Goal: Task Accomplishment & Management: Manage account settings

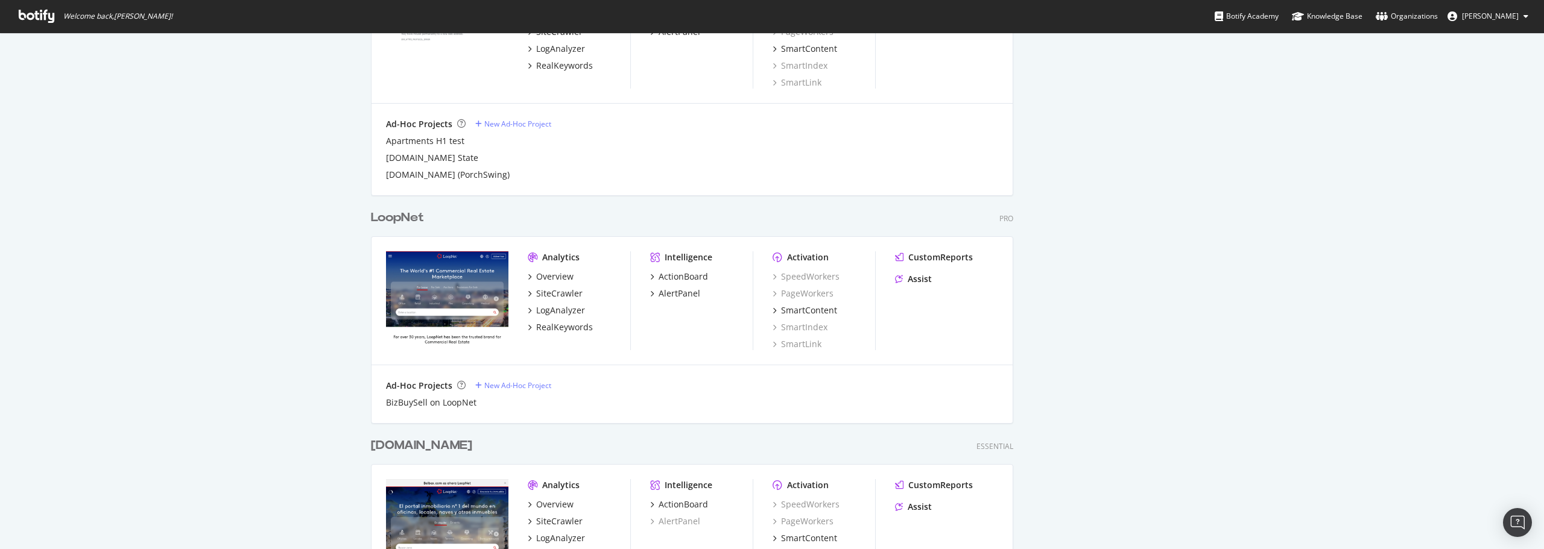
scroll to position [2231, 0]
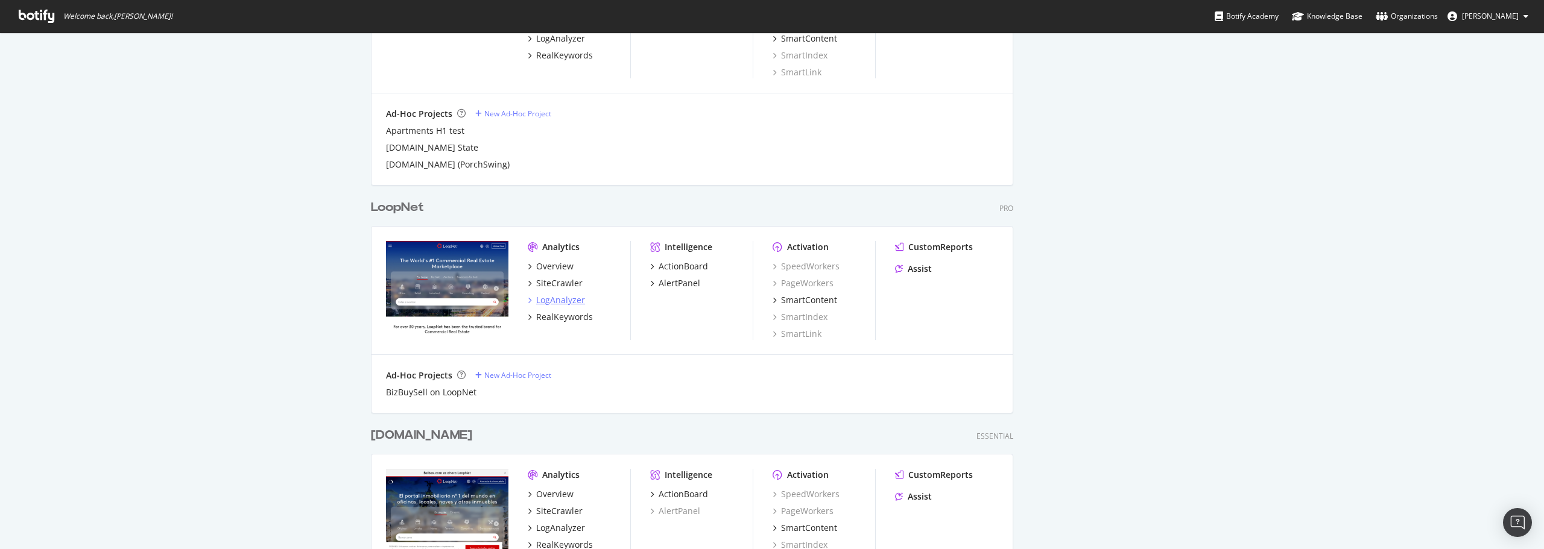
click at [555, 298] on div "LogAnalyzer" at bounding box center [560, 300] width 49 height 12
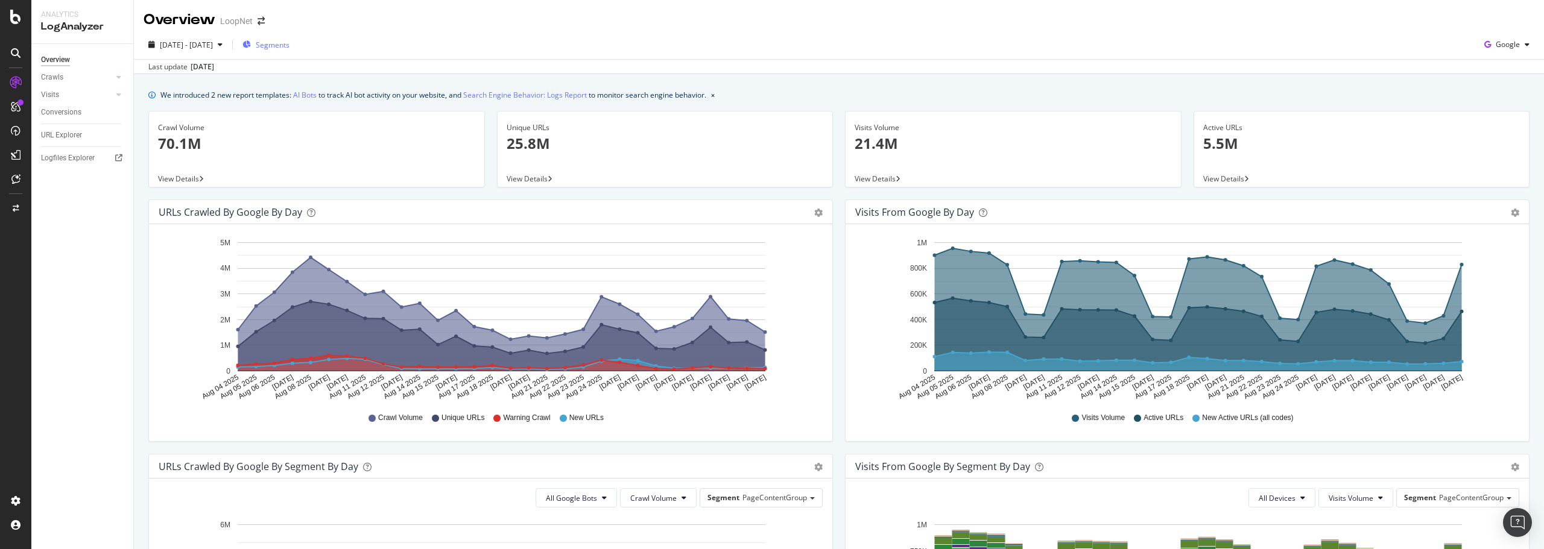
click at [289, 44] on span "Segments" at bounding box center [273, 45] width 34 height 10
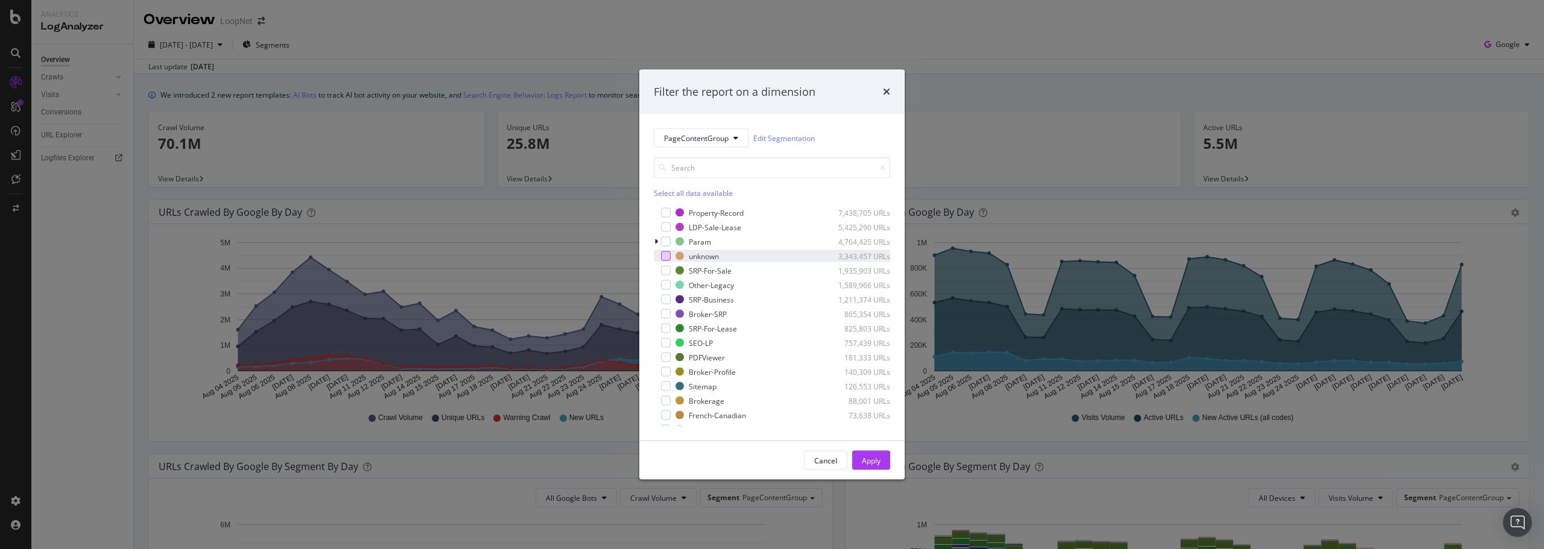
click at [667, 256] on div "modal" at bounding box center [666, 256] width 10 height 10
click at [872, 461] on div "Apply" at bounding box center [871, 460] width 19 height 10
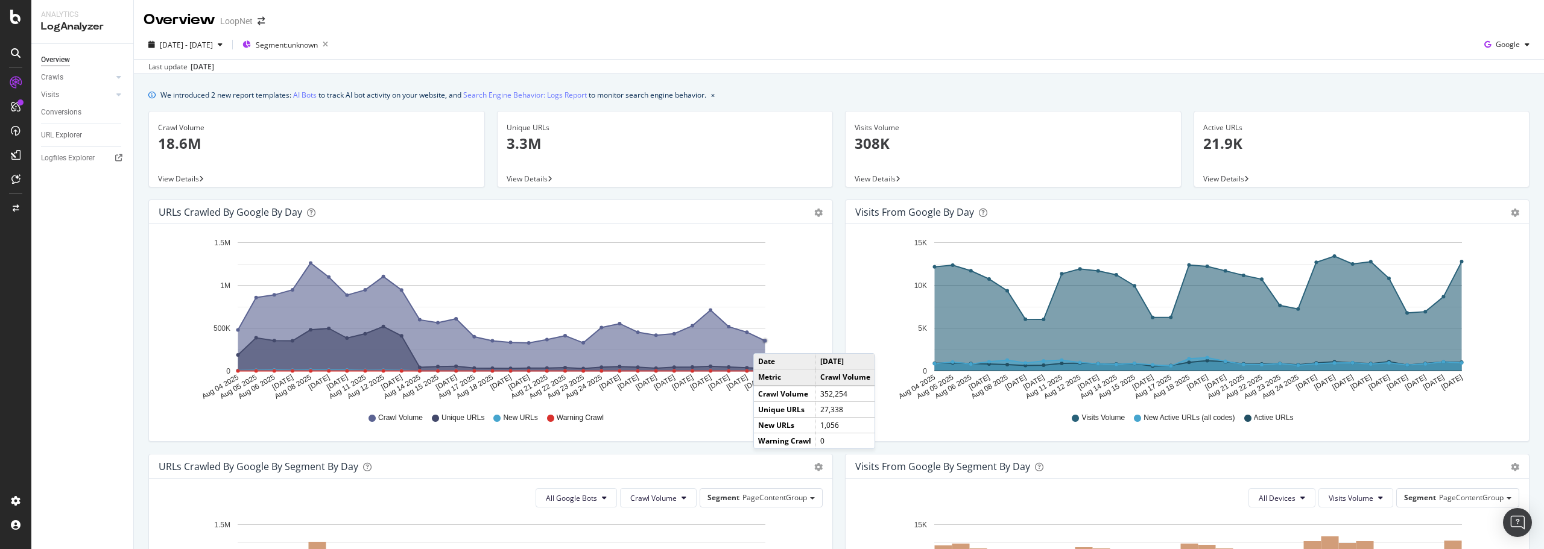
click at [765, 341] on circle "A chart." at bounding box center [765, 341] width 4 height 4
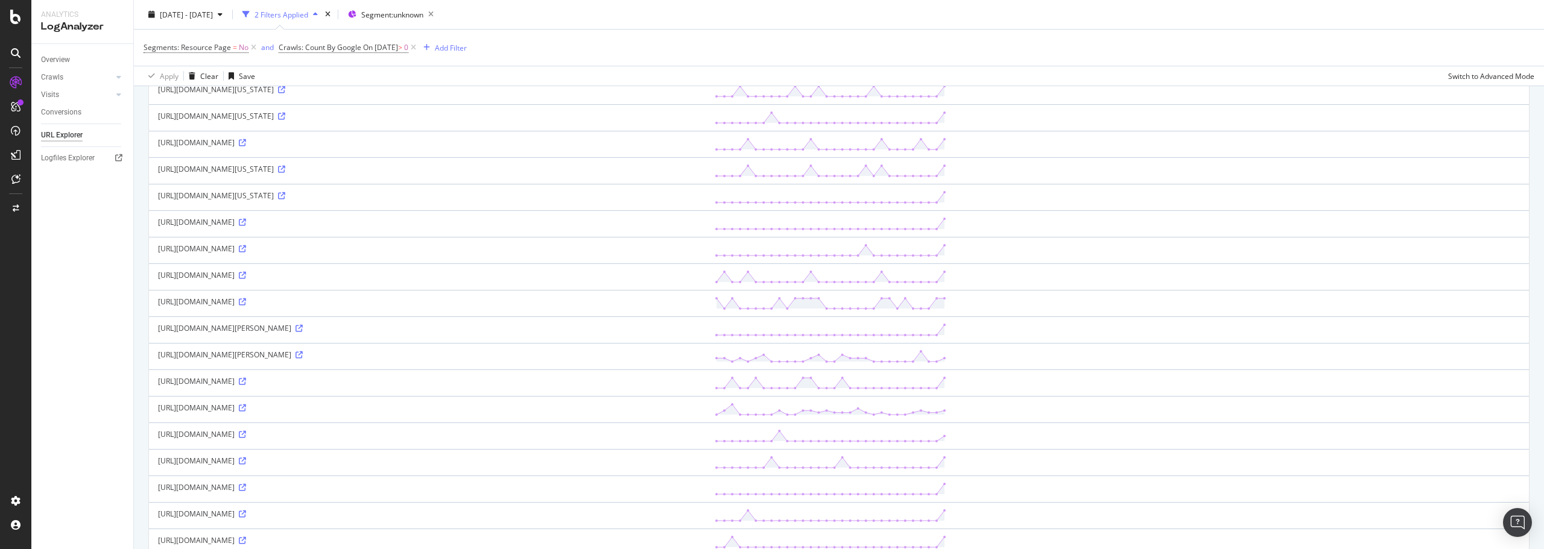
scroll to position [784, 0]
drag, startPoint x: 245, startPoint y: 374, endPoint x: 296, endPoint y: 371, distance: 50.7
click at [296, 371] on div "[URL][DOMAIN_NAME]" at bounding box center [427, 373] width 538 height 10
copy div "getCreArticles?"
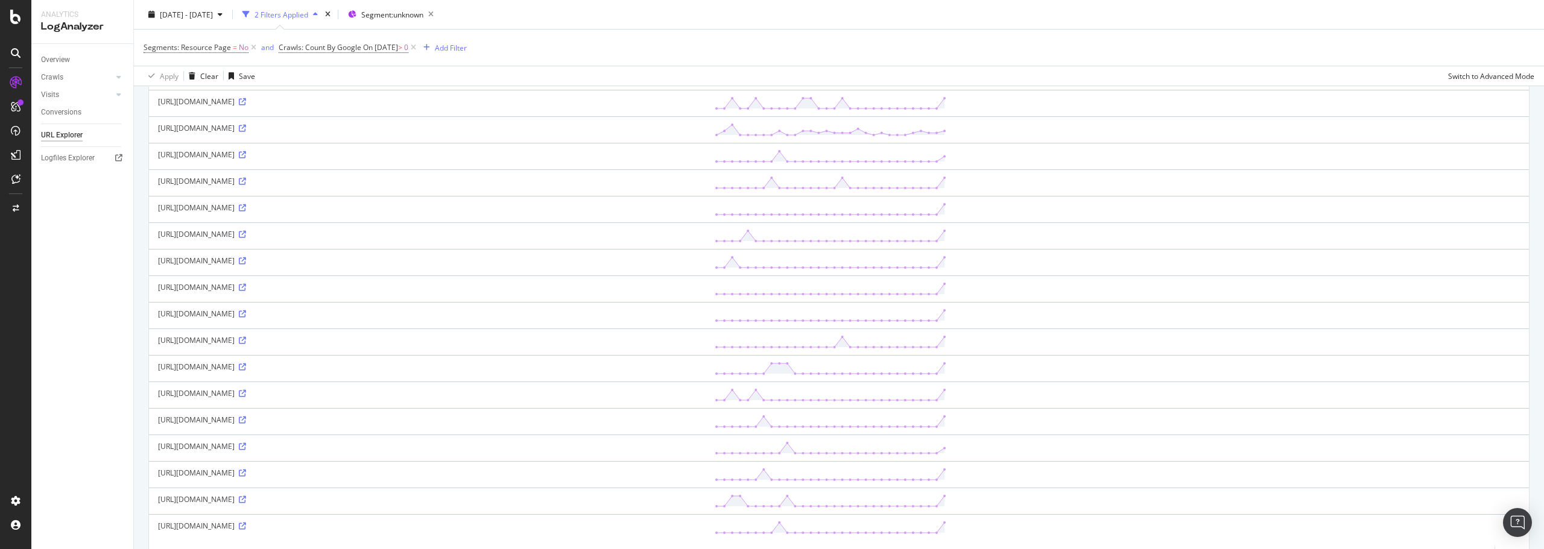
scroll to position [1062, 0]
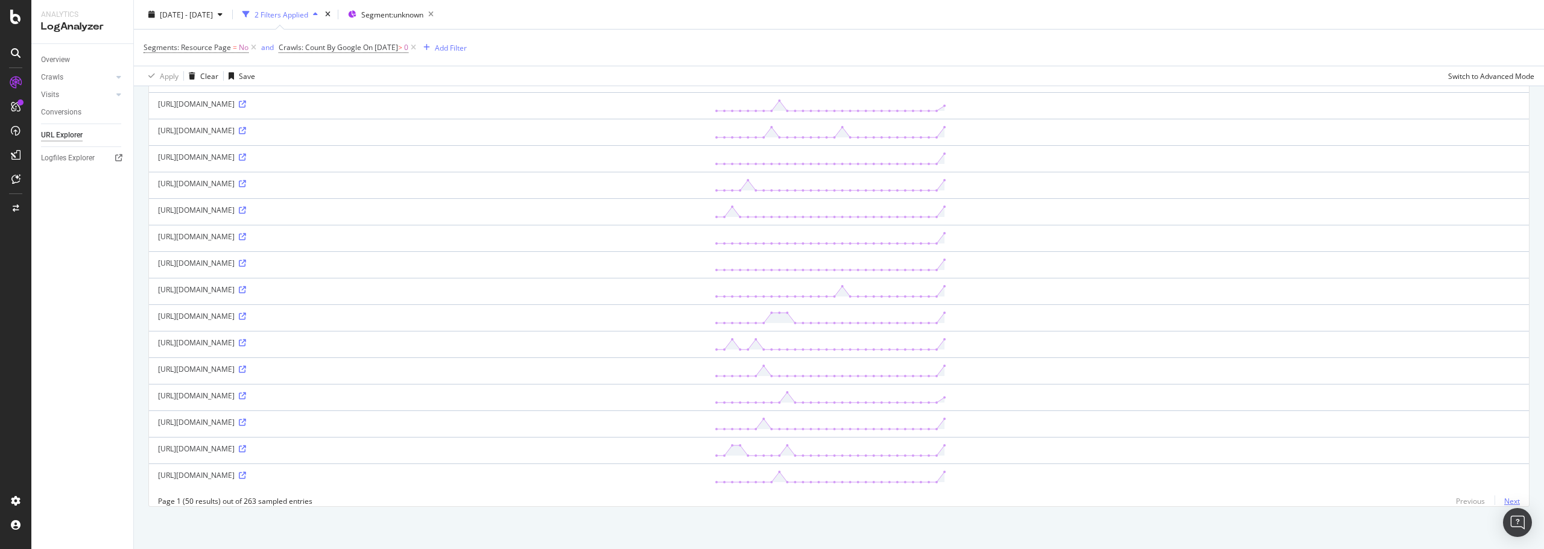
click at [1504, 502] on link "Next" at bounding box center [1506, 501] width 25 height 17
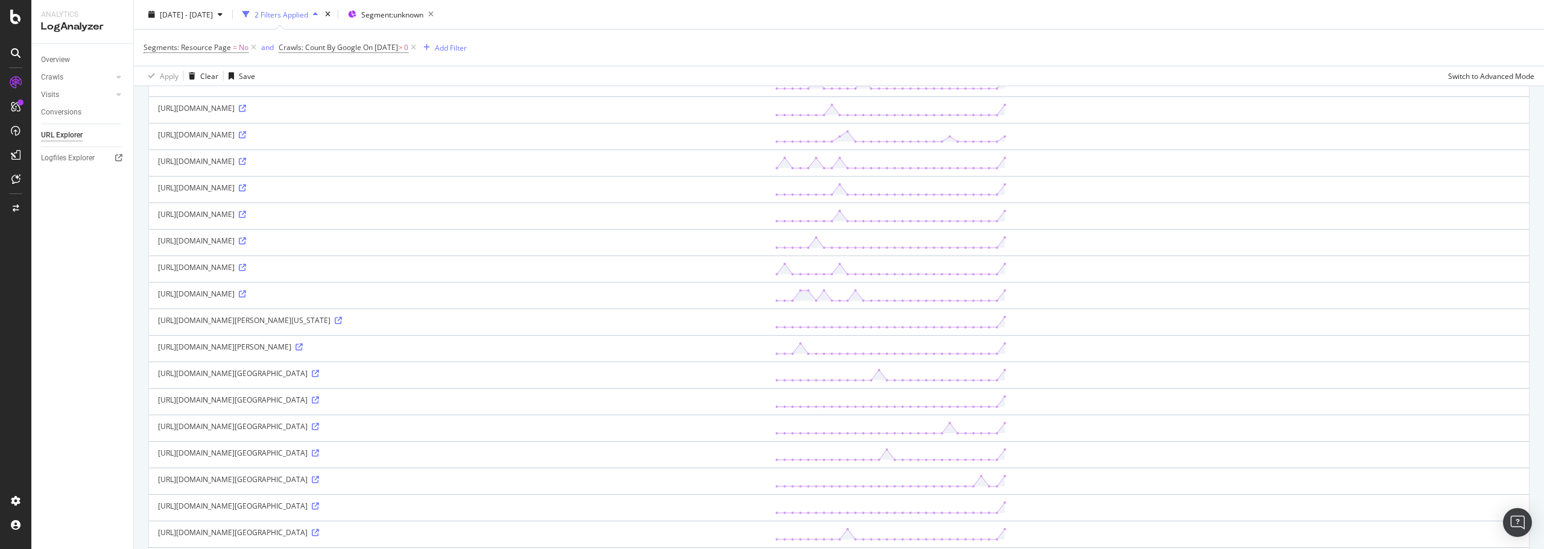
scroll to position [965, 0]
drag, startPoint x: 242, startPoint y: 352, endPoint x: 286, endPoint y: 350, distance: 44.1
click at [286, 350] on div "[URL][DOMAIN_NAME][GEOGRAPHIC_DATA]" at bounding box center [457, 352] width 599 height 10
copy div "/map/embed"
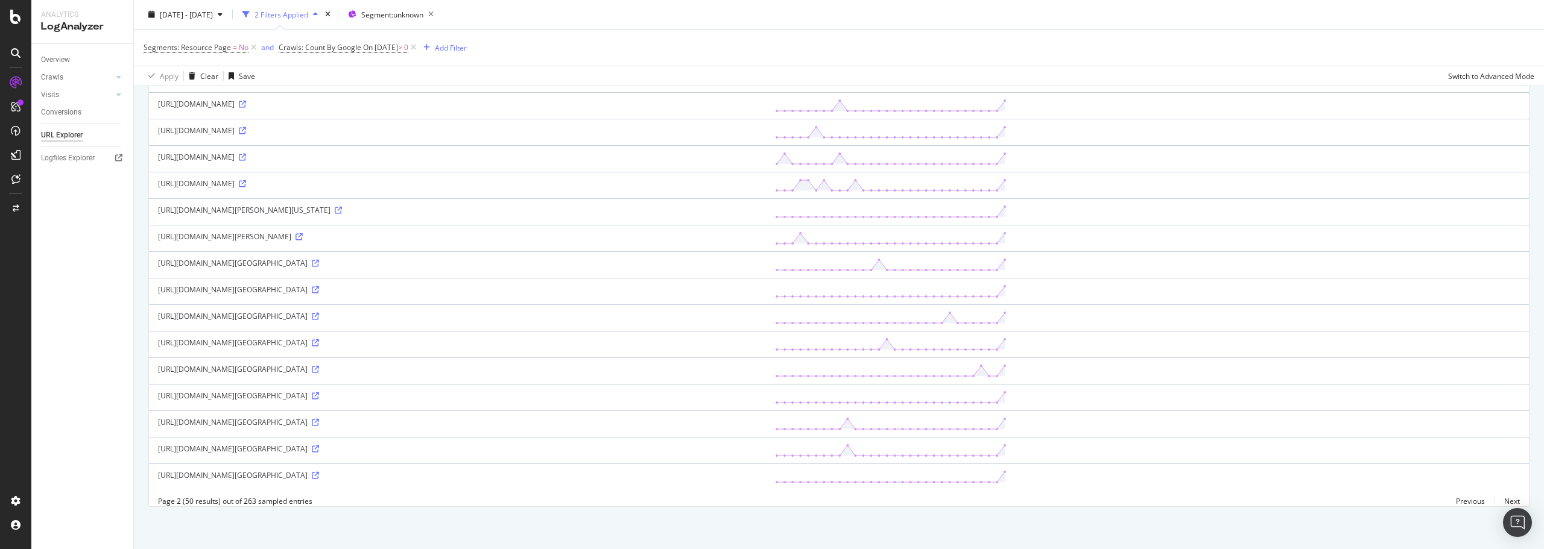
scroll to position [1123, 0]
click at [1504, 501] on link "Next" at bounding box center [1506, 501] width 25 height 17
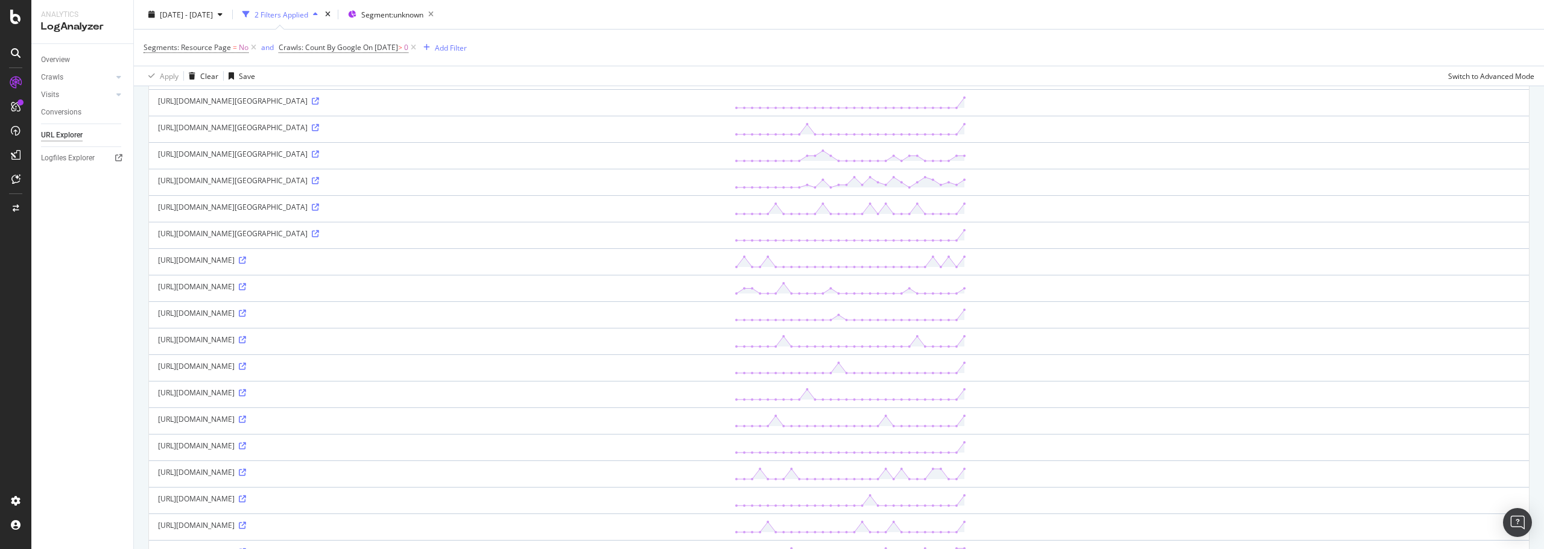
scroll to position [422, 0]
drag, startPoint x: 244, startPoint y: 409, endPoint x: 275, endPoint y: 408, distance: 31.4
click at [275, 369] on div "[URL][DOMAIN_NAME]" at bounding box center [437, 364] width 558 height 10
copy div "/pagelet/"
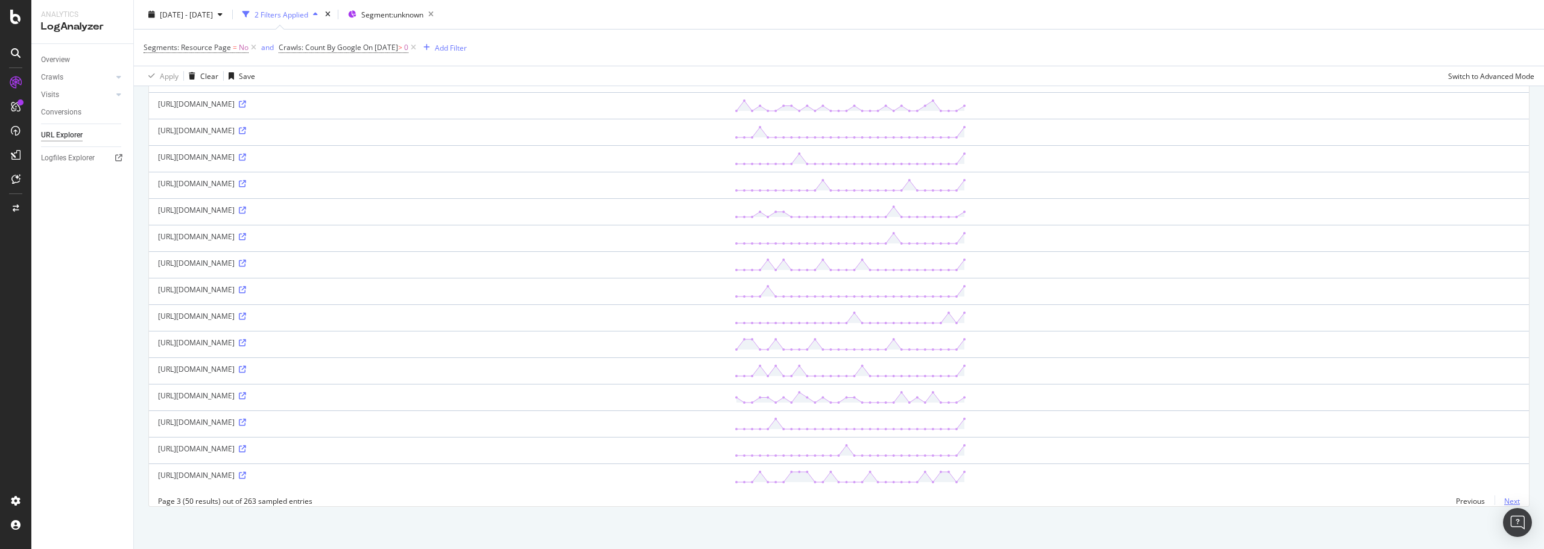
click at [1501, 499] on link "Next" at bounding box center [1506, 501] width 25 height 17
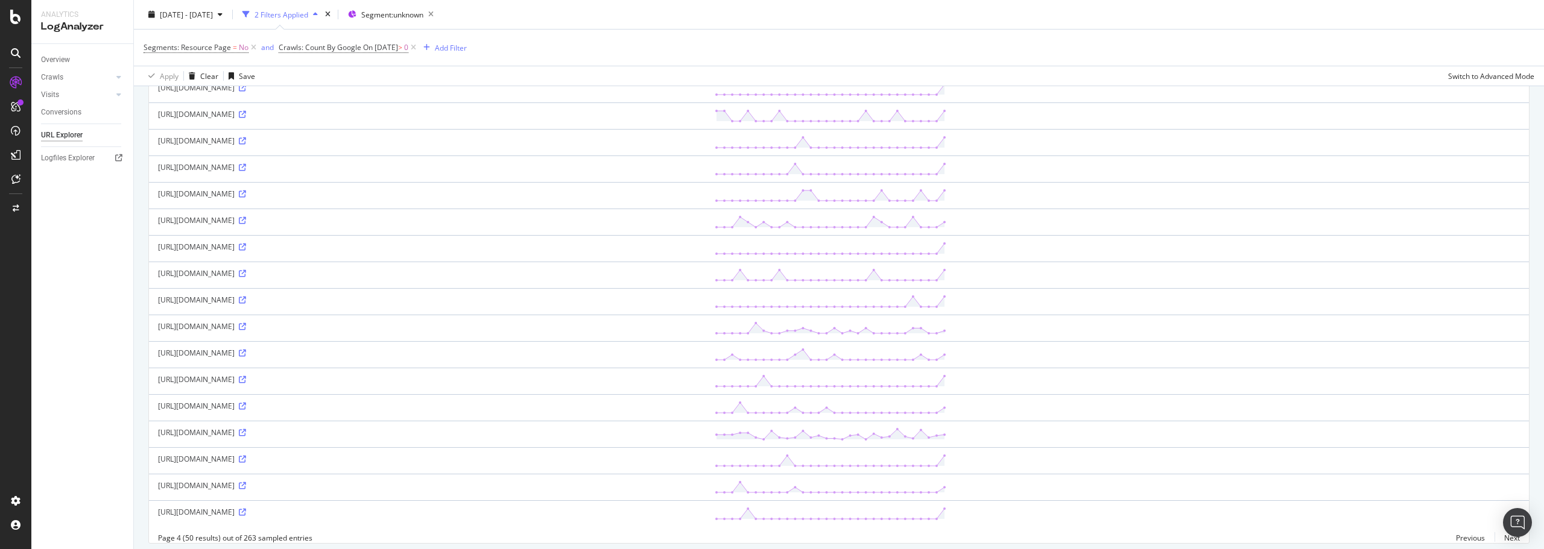
scroll to position [1062, 0]
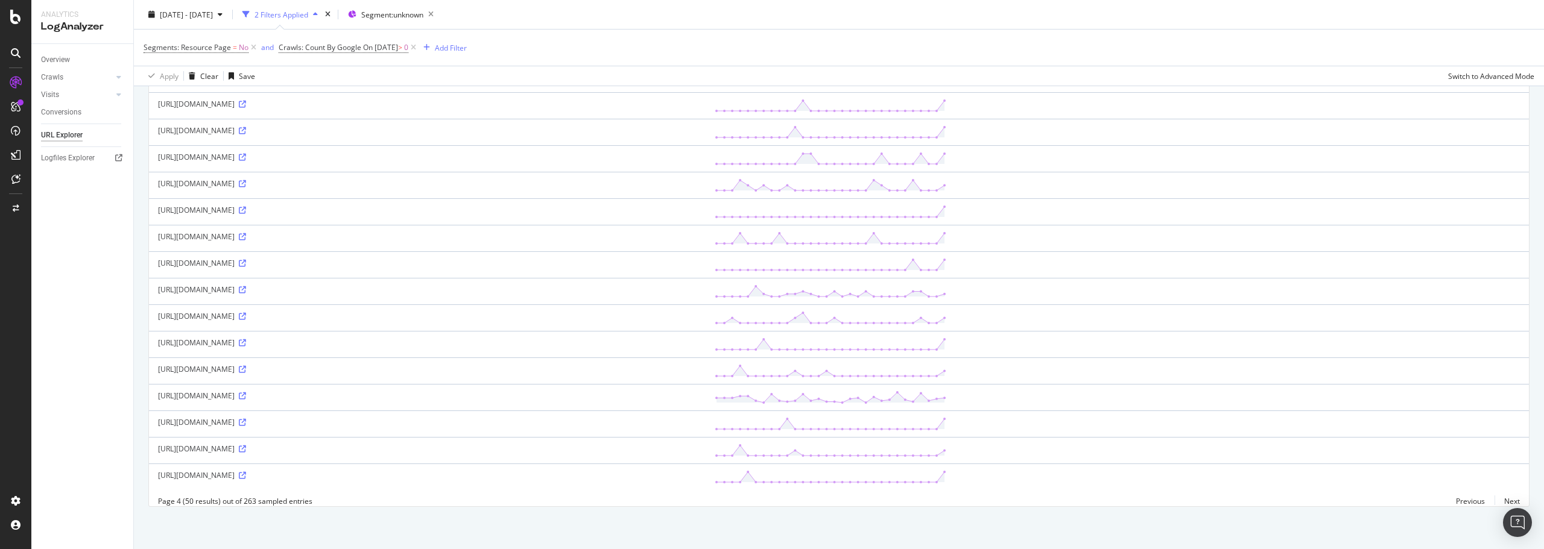
drag, startPoint x: 245, startPoint y: 441, endPoint x: 297, endPoint y: 441, distance: 51.3
click at [297, 444] on div "[URL][DOMAIN_NAME]" at bounding box center [427, 449] width 538 height 10
copy div "similarListings?"
click at [1500, 502] on link "Next" at bounding box center [1506, 501] width 25 height 17
click at [1500, 500] on link "Next" at bounding box center [1506, 501] width 25 height 17
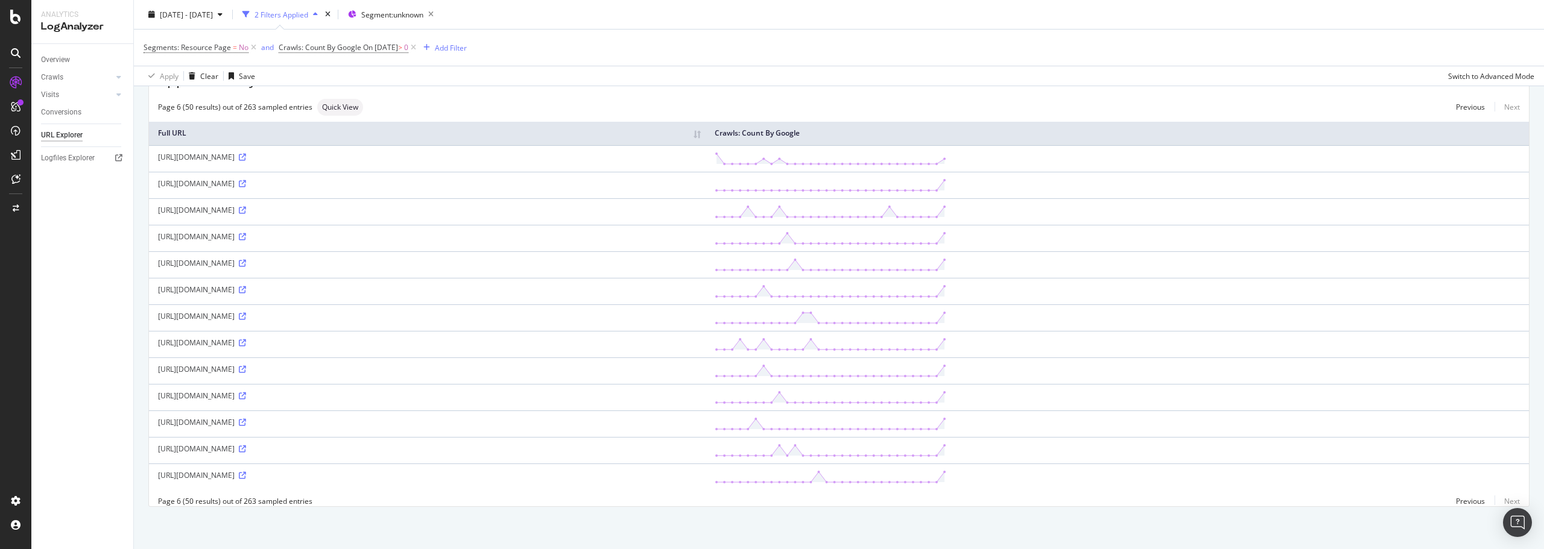
scroll to position [81, 0]
click at [14, 18] on icon at bounding box center [15, 17] width 11 height 14
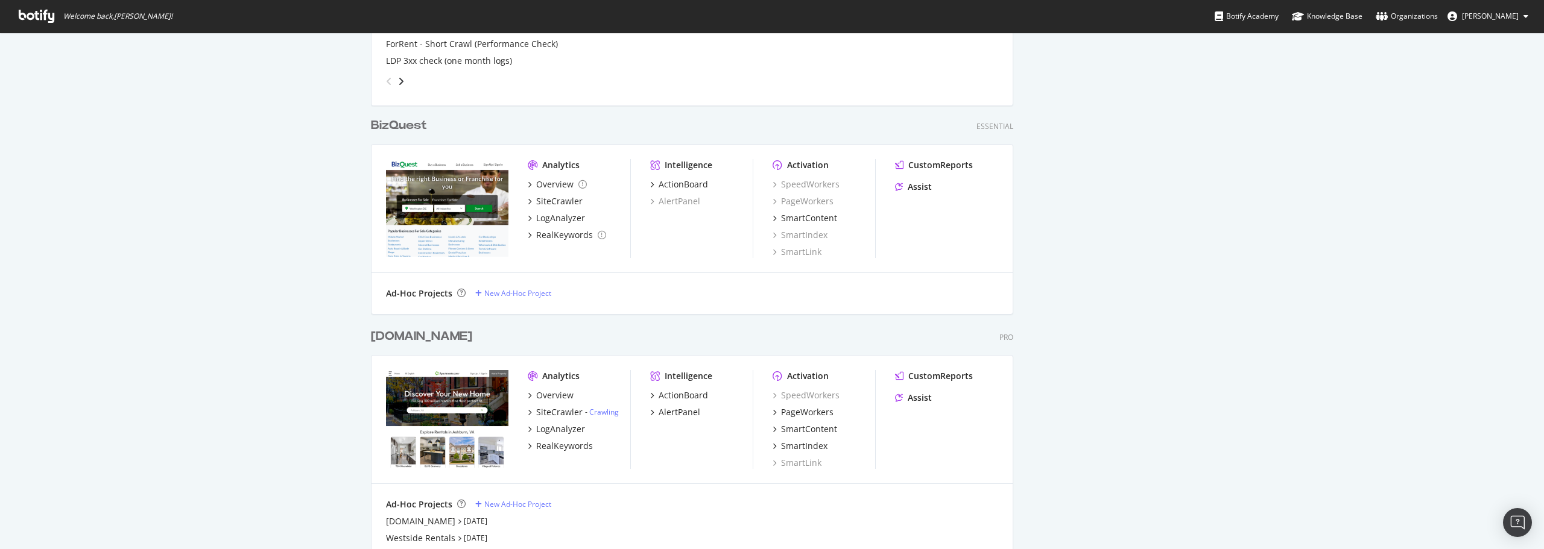
scroll to position [1688, 0]
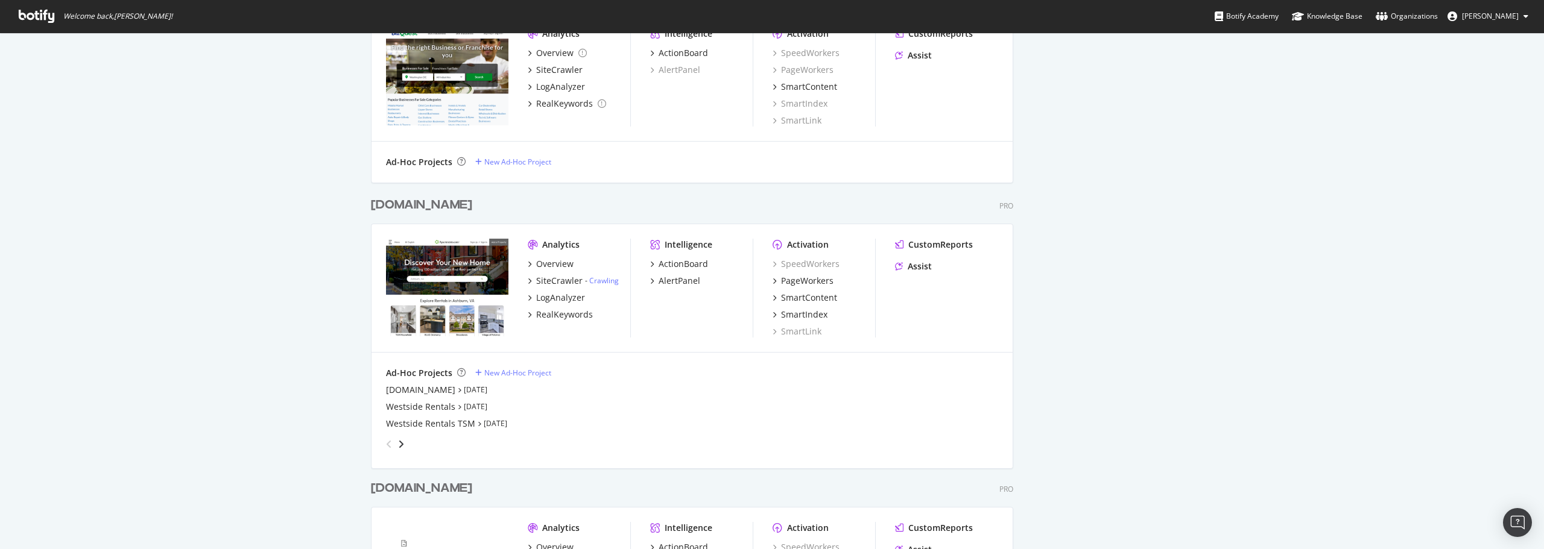
click at [433, 204] on div "[DOMAIN_NAME]" at bounding box center [421, 205] width 101 height 17
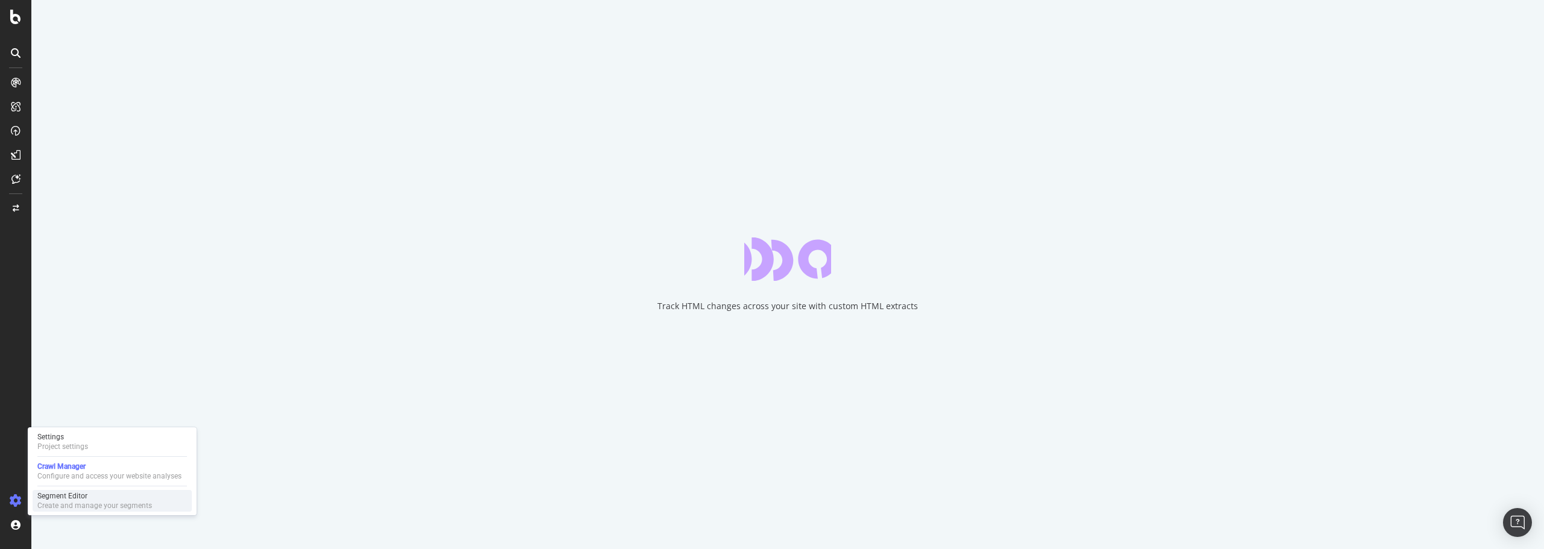
click at [57, 500] on div "Segment Editor" at bounding box center [94, 496] width 115 height 10
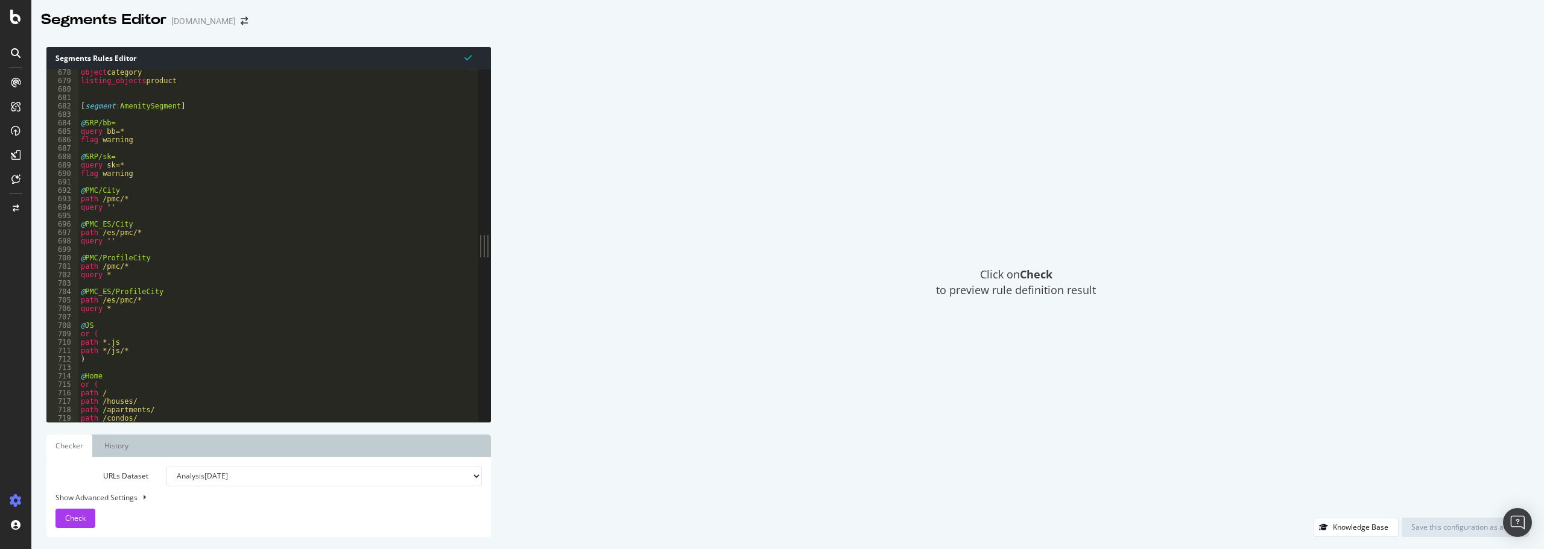
scroll to position [3996, 0]
type textarea "or ("
click at [298, 312] on div "flag warning @ SRP/sk= query sk=* flag warning @ PMC/City path /pmc/* query '' …" at bounding box center [273, 248] width 391 height 370
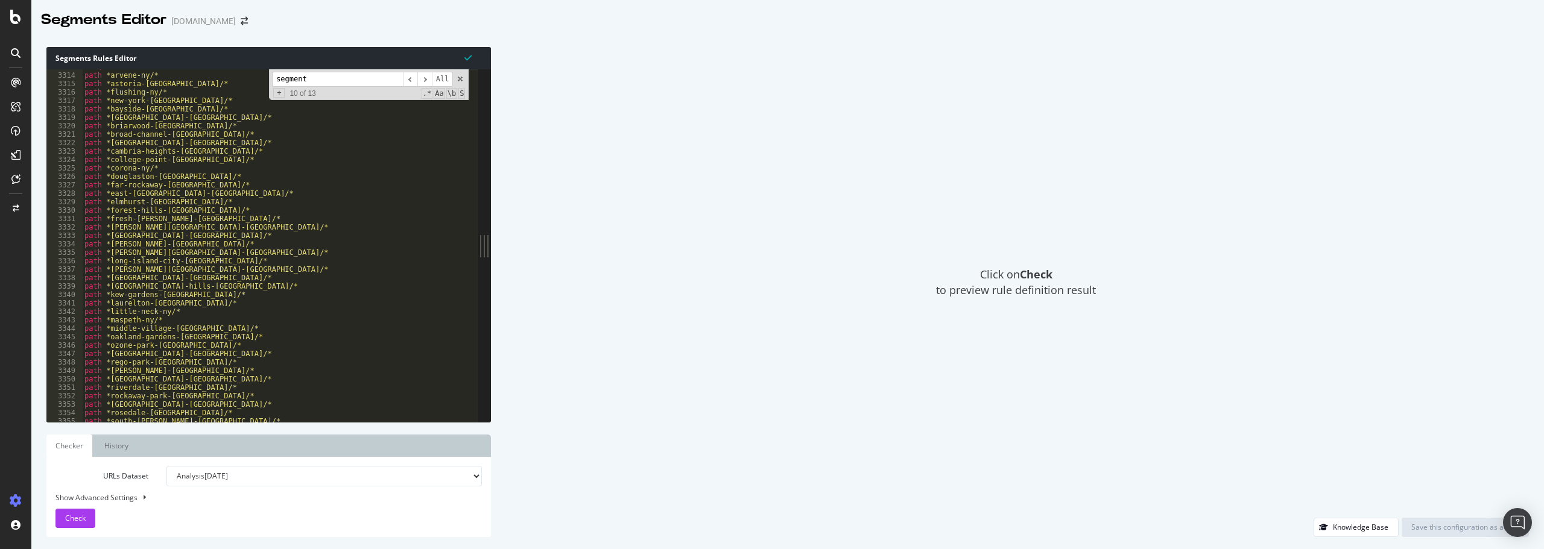
scroll to position [19405, 0]
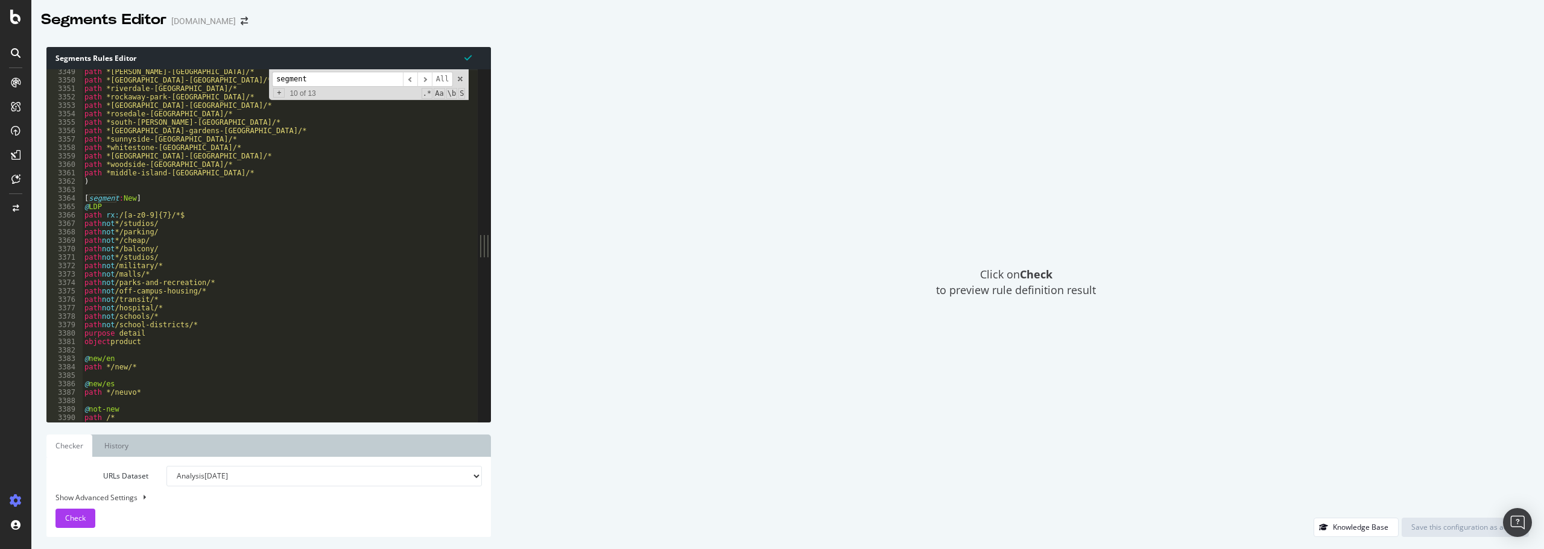
type input "segment"
click at [119, 497] on div "Show Advanced Settings" at bounding box center [259, 498] width 426 height 10
select select "5000"
select select "100"
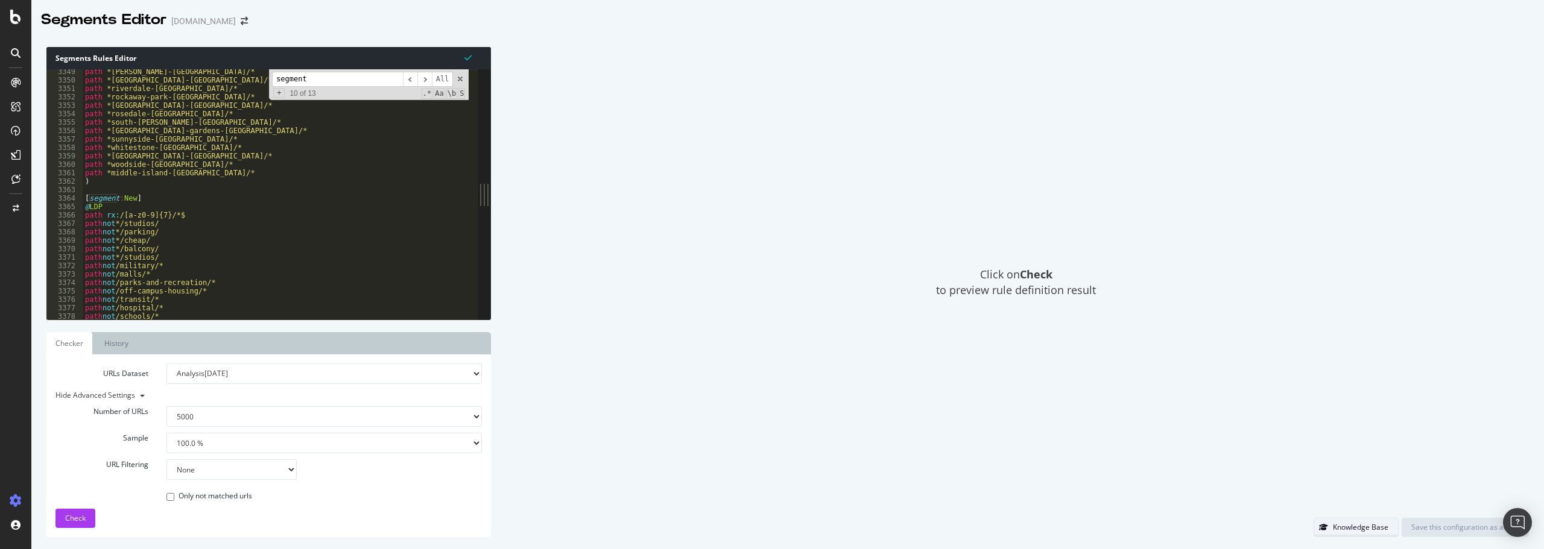
click at [1374, 530] on div "Knowledge Base" at bounding box center [1360, 527] width 55 height 10
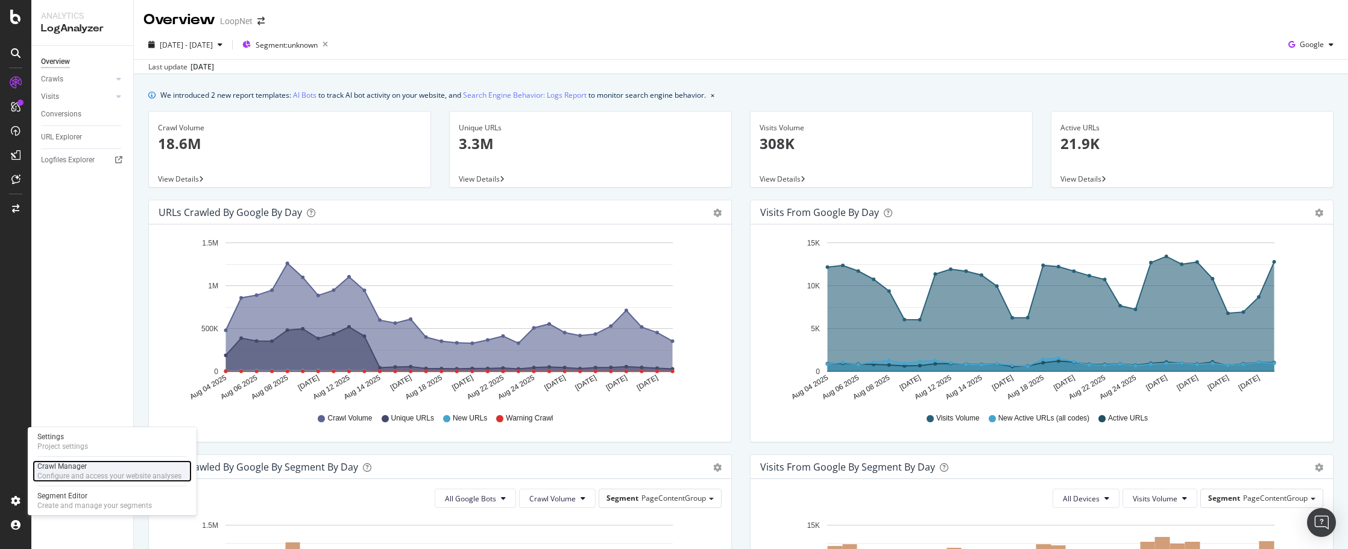
click at [80, 470] on div "Crawl Manager" at bounding box center [109, 466] width 144 height 10
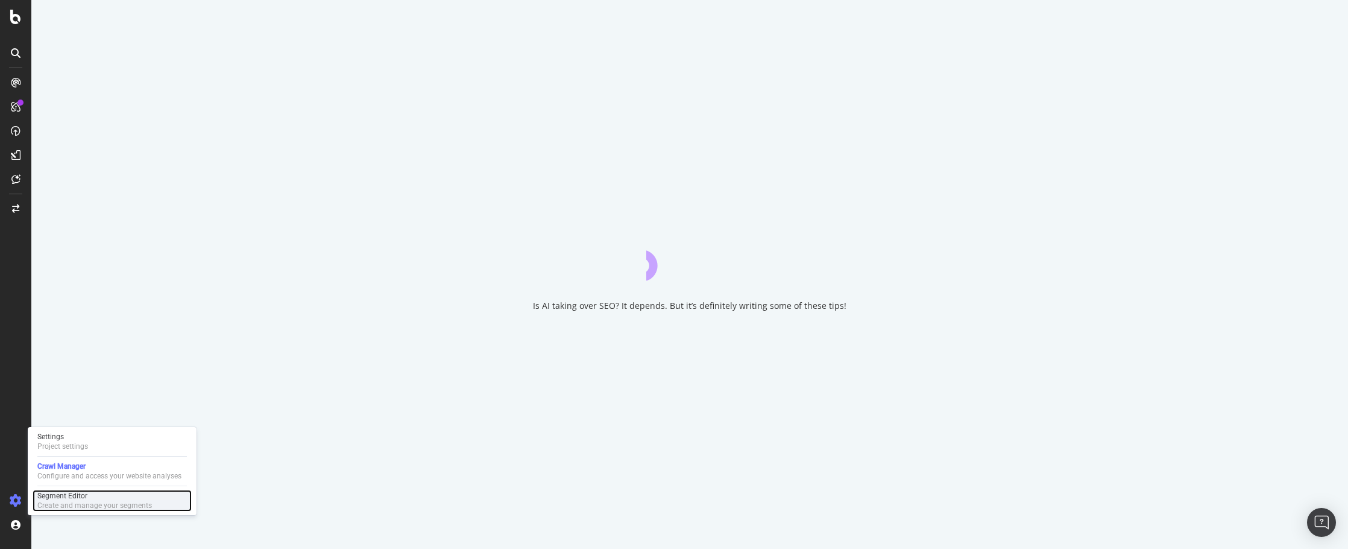
click at [57, 499] on div "Segment Editor" at bounding box center [94, 496] width 115 height 10
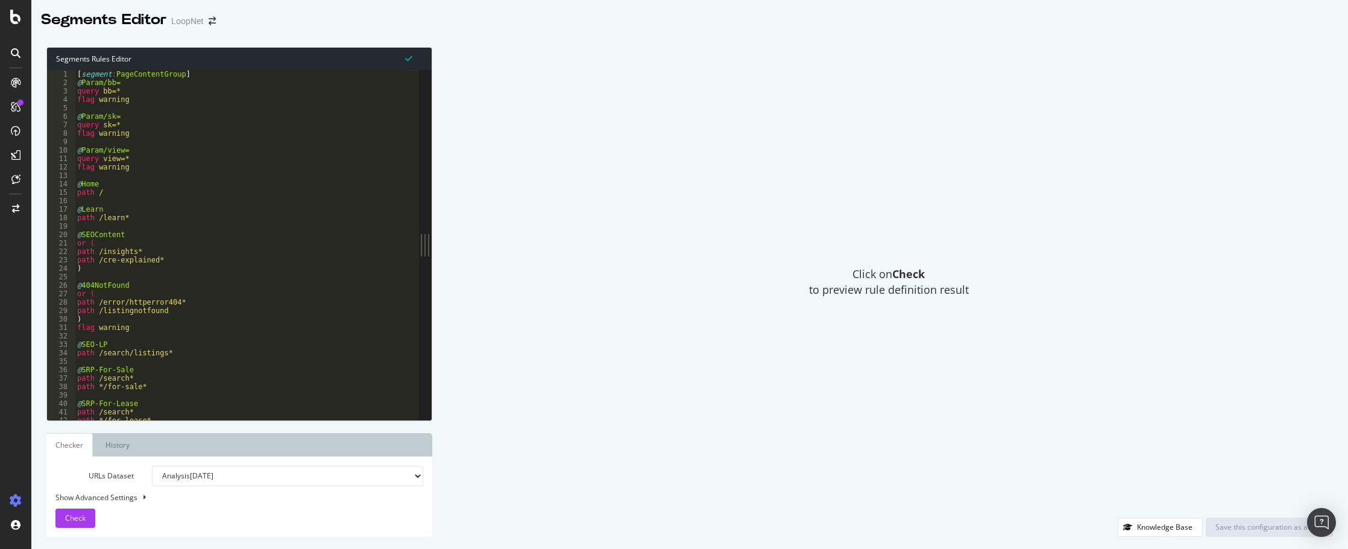
click at [213, 69] on div "Segments Rules Editor" at bounding box center [239, 59] width 385 height 22
type textarea "[segment:PageContentGroup]"
click at [216, 76] on div "[ segment : PageContentGroup ] @ Param/bb= query bb=* flag warning @ Param/sk= …" at bounding box center [242, 253] width 335 height 367
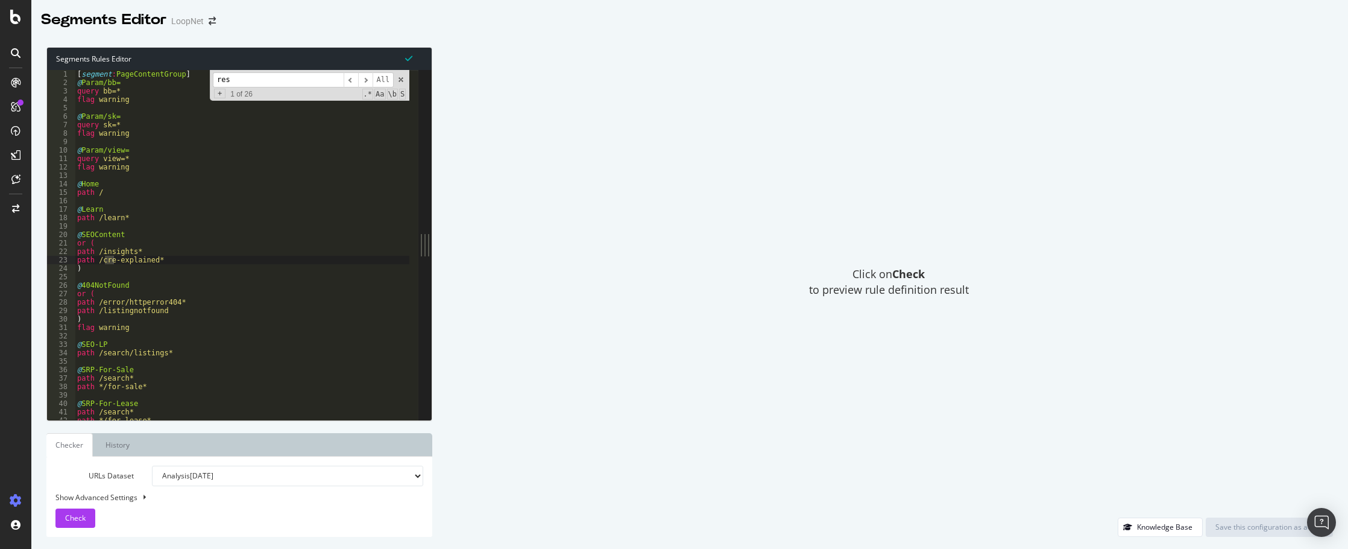
scroll to position [534, 0]
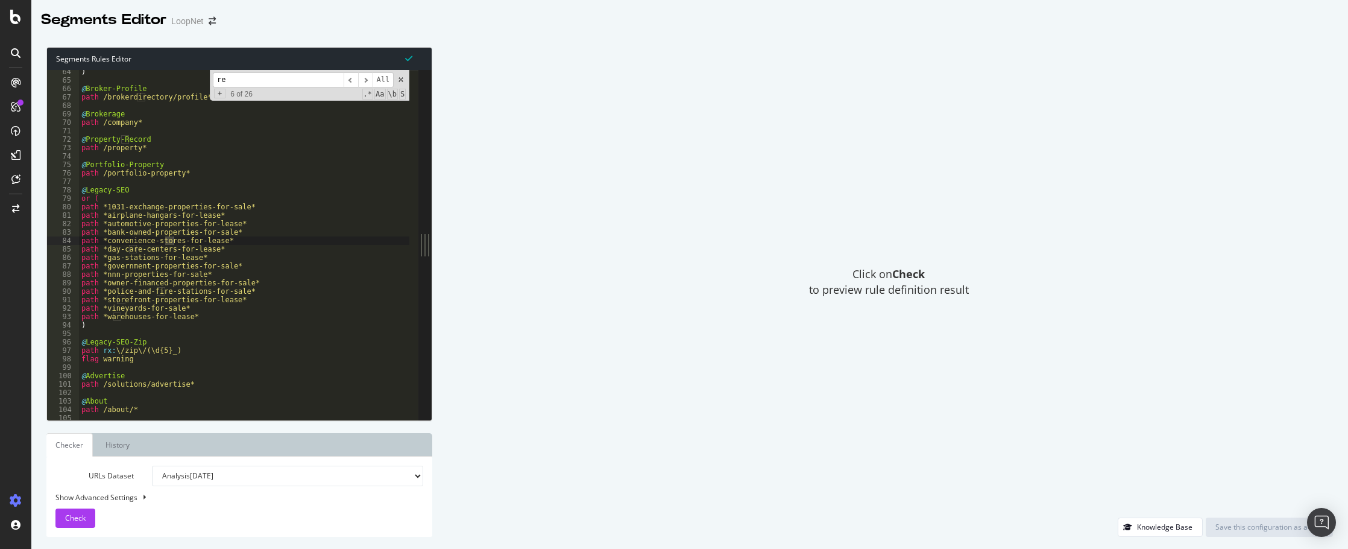
type input "r"
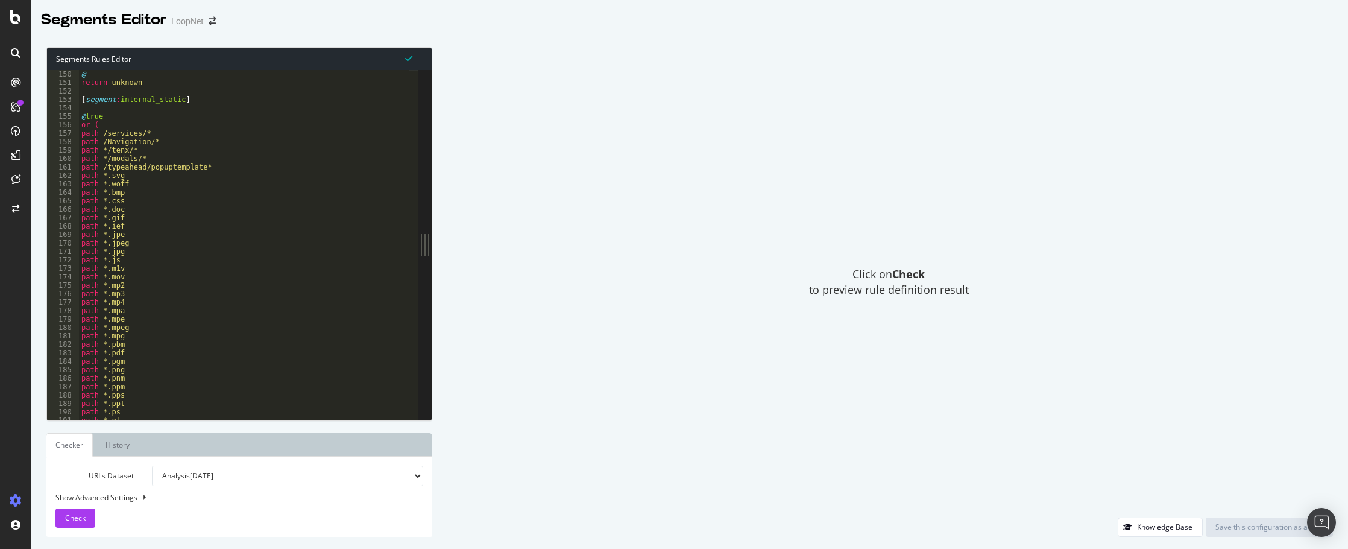
scroll to position [1222, 0]
click at [81, 171] on div "path */viewer/pdf* @ SignInSignUp path */auth/* @ return unknown [ segment : in…" at bounding box center [244, 247] width 330 height 367
type textarea "path /services/*"
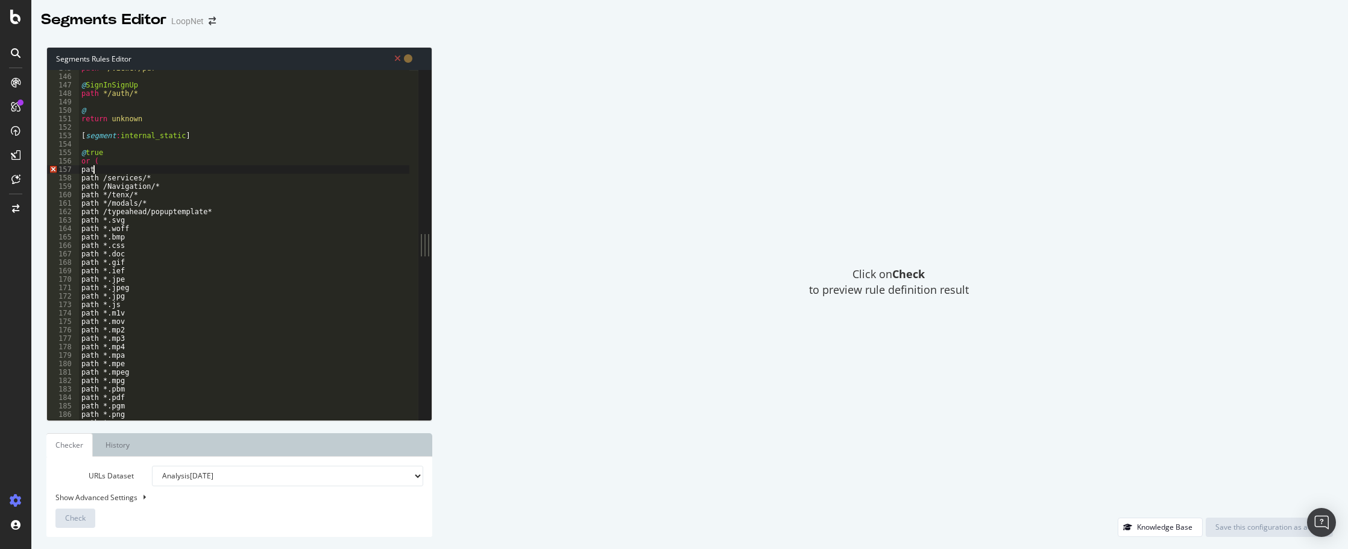
scroll to position [0, 1]
paste textarea "getCreArticles?"
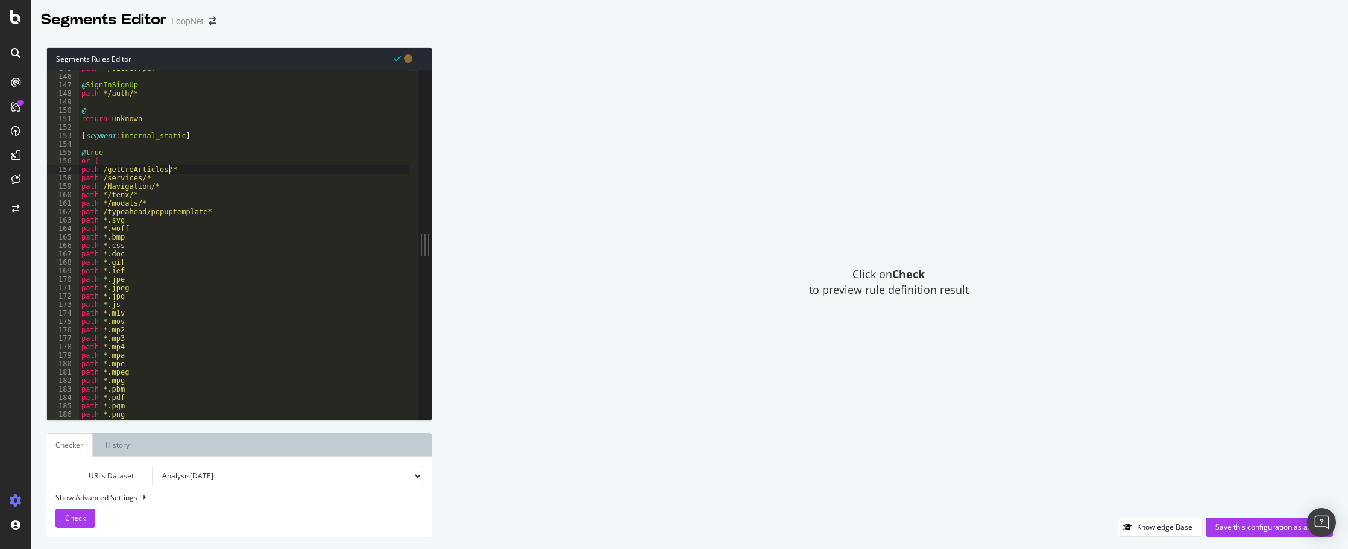
scroll to position [0, 7]
drag, startPoint x: 178, startPoint y: 168, endPoint x: 77, endPoint y: 169, distance: 100.7
click at [77, 169] on div "path /getCreArticles?* 145 146 147 148 149 150 151 152 153 154 155 156 157 158 …" at bounding box center [232, 245] width 371 height 350
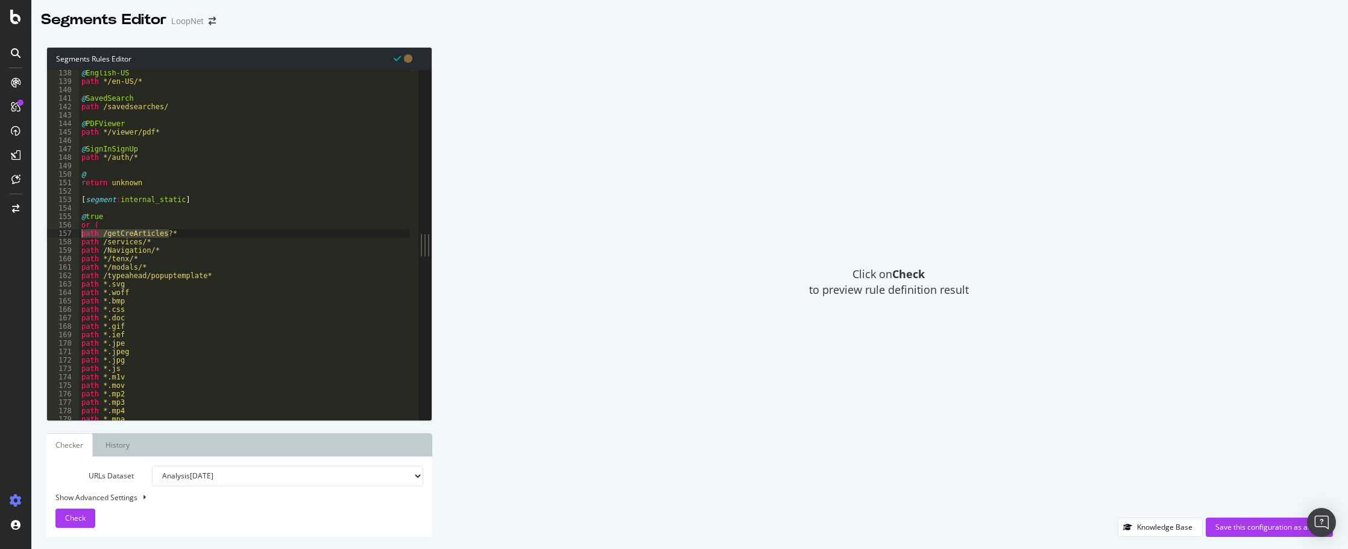
scroll to position [1158, 0]
click at [109, 222] on div "@ English-US path */en-US/* @ SavedSearch path /savedsearches/ @ PDFViewer path…" at bounding box center [244, 252] width 330 height 367
type textarea "or ("
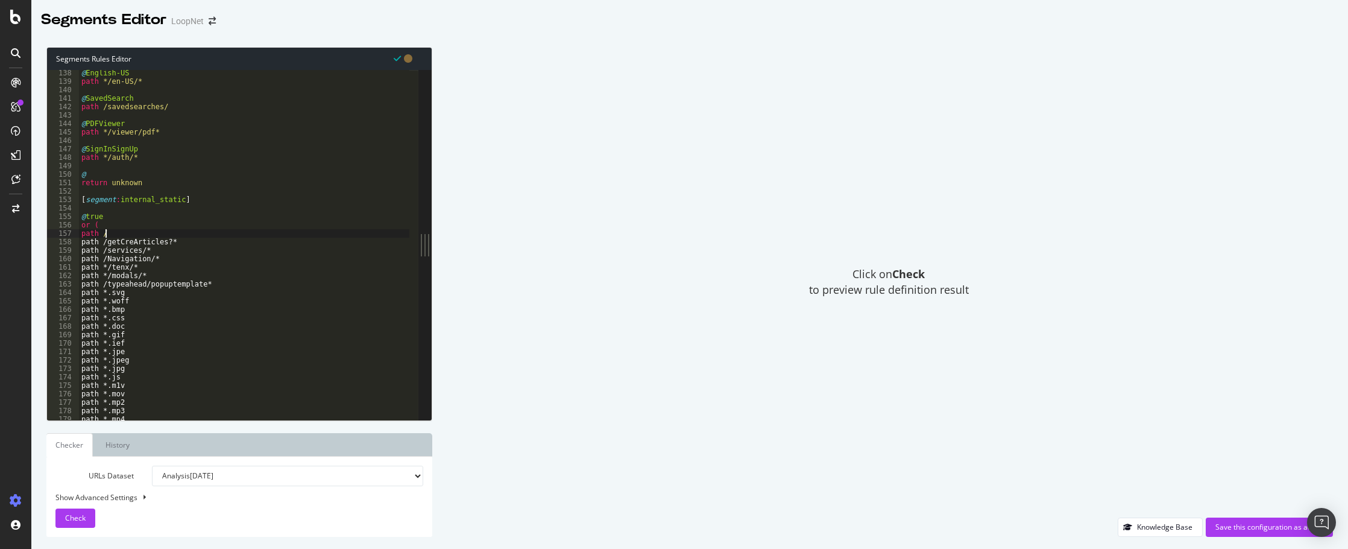
scroll to position [0, 1]
paste textarea "/map/embed"
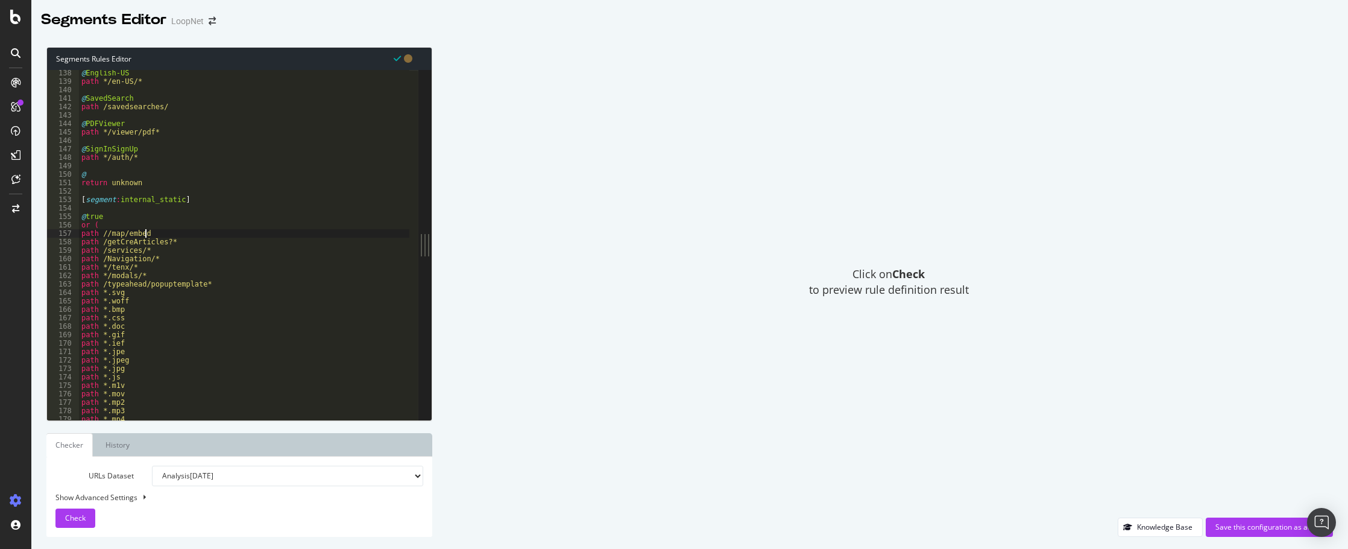
scroll to position [0, 5]
click at [109, 231] on div "@ English-US path */en-US/* @ SavedSearch path /savedsearches/ @ PDFViewer path…" at bounding box center [244, 252] width 330 height 367
drag, startPoint x: 113, startPoint y: 221, endPoint x: 162, endPoint y: 230, distance: 49.8
click at [113, 221] on div "@ English-US path */en-US/* @ SavedSearch path /savedsearches/ @ PDFViewer path…" at bounding box center [244, 252] width 330 height 367
type textarea "or ("
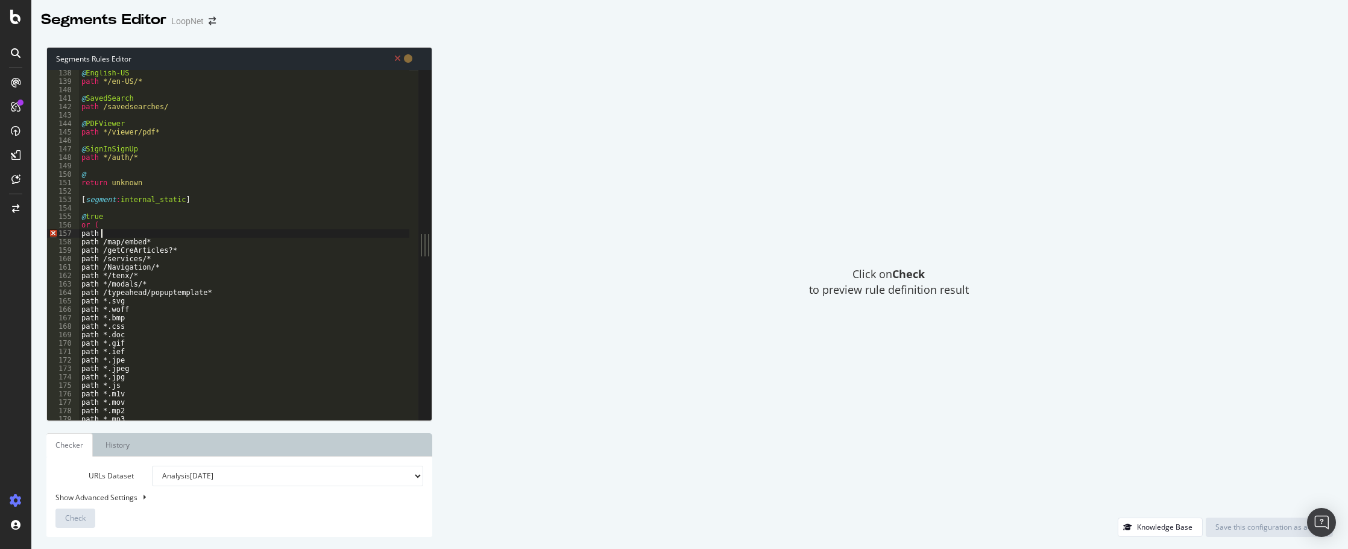
scroll to position [0, 1]
paste textarea "/pagelet/"
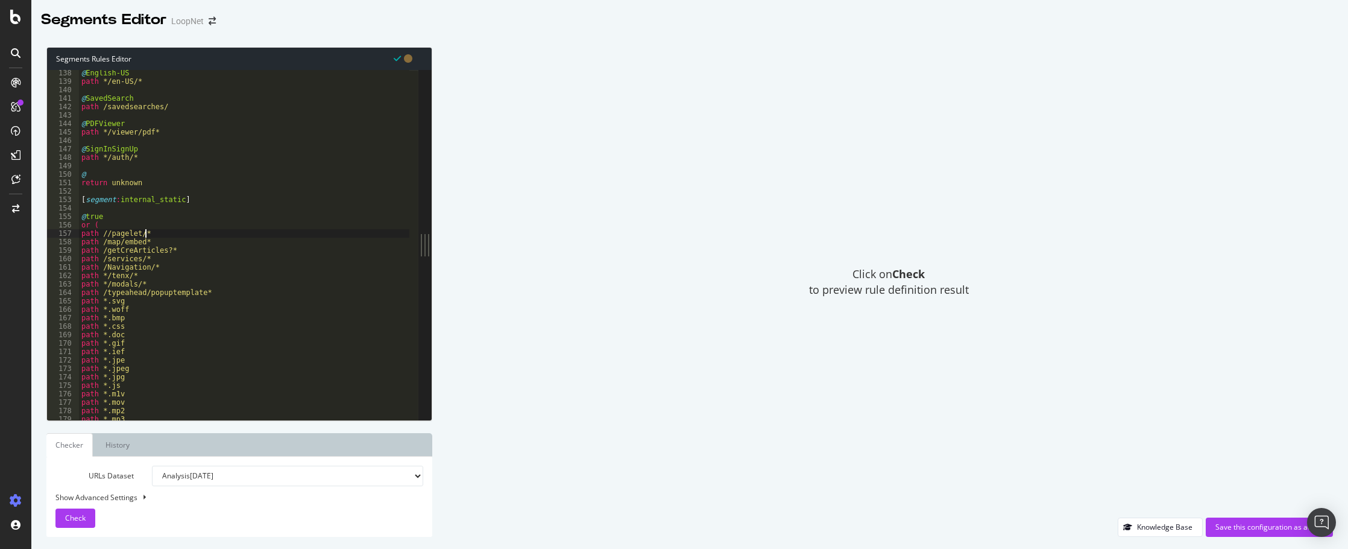
scroll to position [0, 4]
click at [110, 226] on div "@ English-US path */en-US/* @ SavedSearch path /savedsearches/ @ PDFViewer path…" at bounding box center [244, 252] width 330 height 367
type textarea "or ("
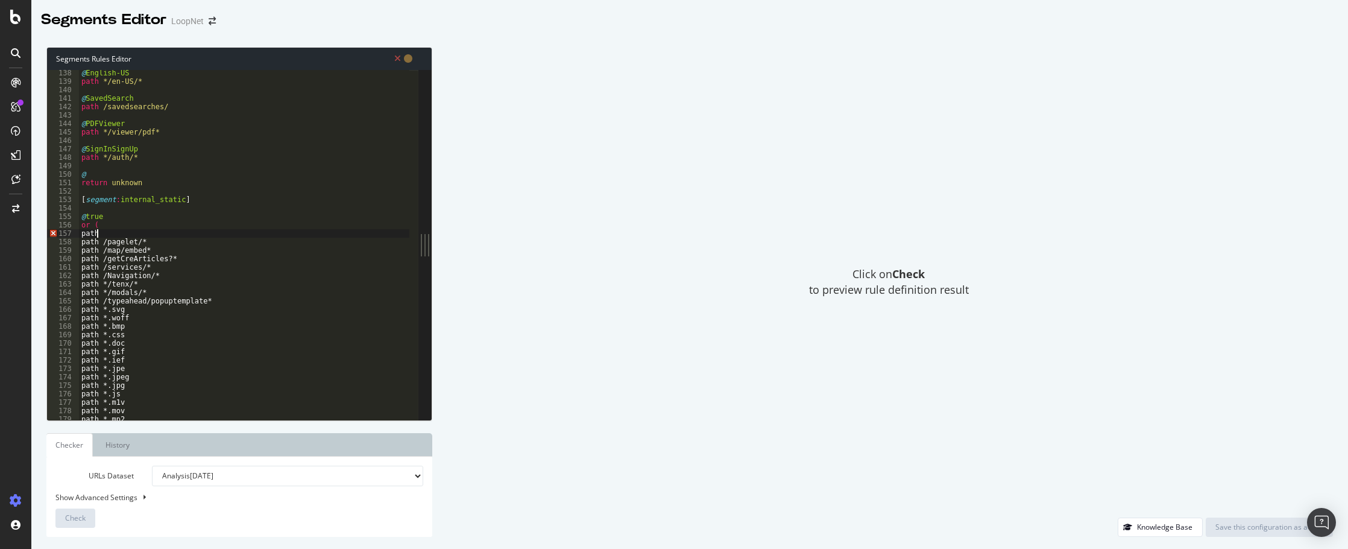
scroll to position [0, 1]
paste textarea "similarListings?"
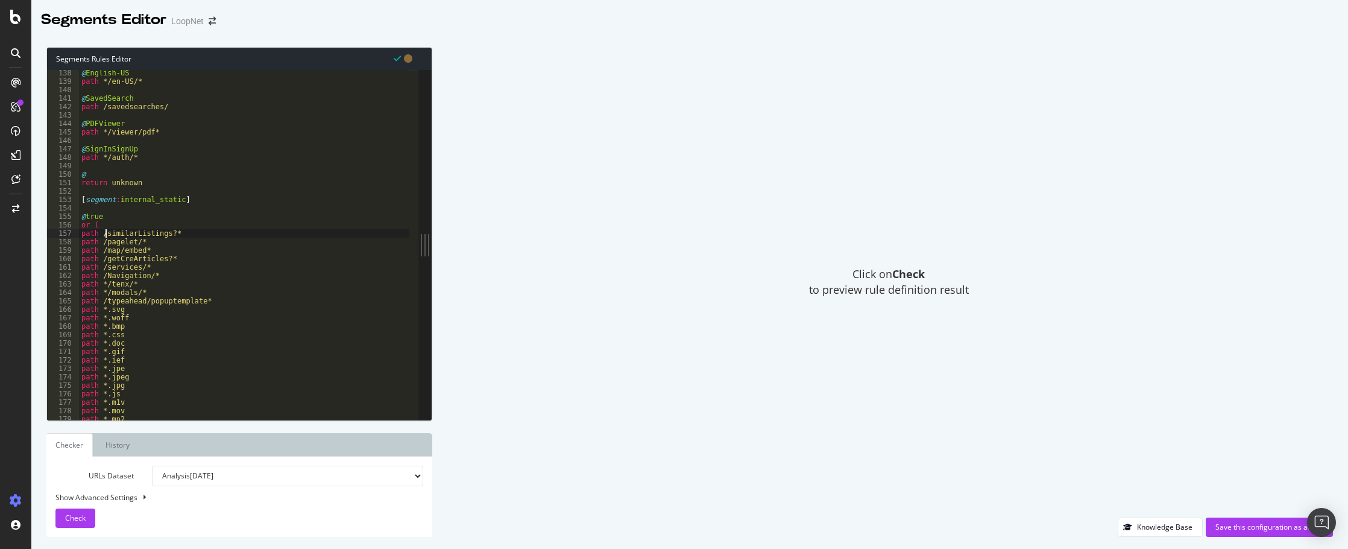
scroll to position [0, 2]
type textarea "path /similarListings?*"
click at [84, 520] on span "Check" at bounding box center [75, 518] width 21 height 10
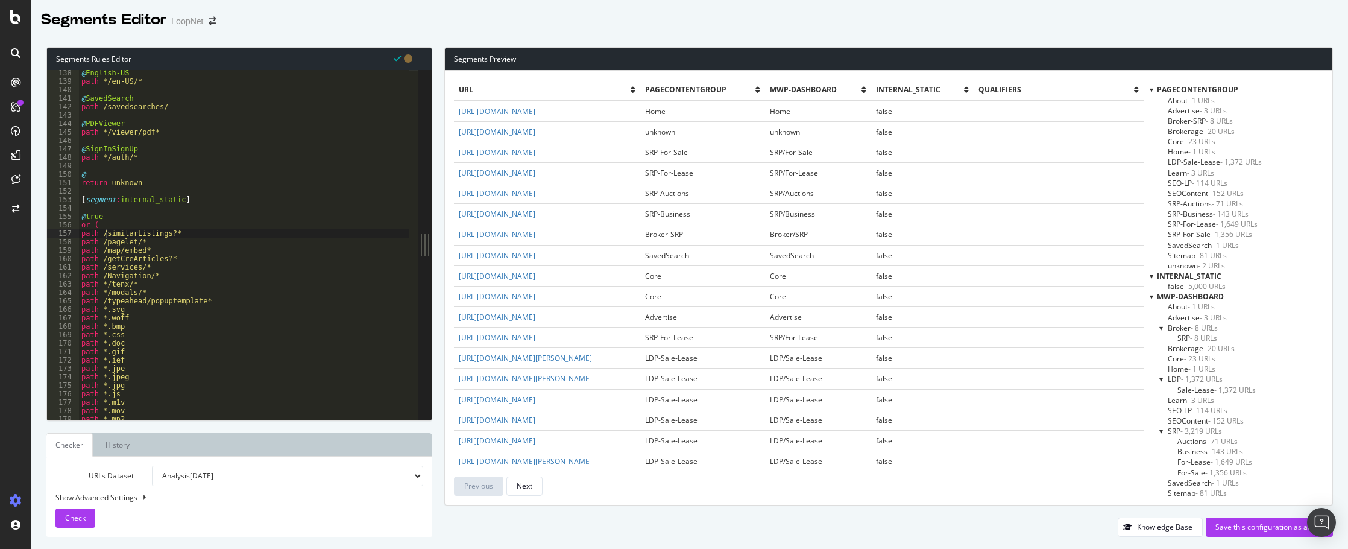
click at [188, 230] on div "@ English-US path */en-US/* @ SavedSearch path /savedsearches/ @ PDFViewer path…" at bounding box center [244, 252] width 330 height 367
click at [1198, 265] on span "unknown - 2 URLs" at bounding box center [1196, 265] width 57 height 10
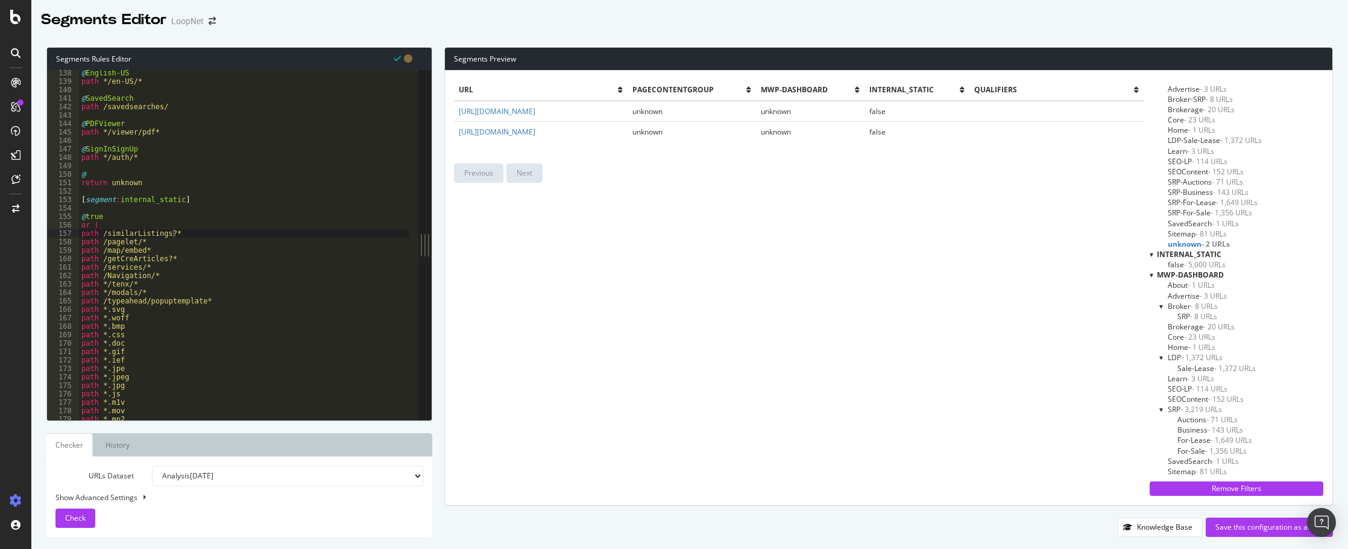
scroll to position [33, 0]
click at [1204, 472] on span "- 2 URLs" at bounding box center [1211, 470] width 27 height 10
click at [1194, 232] on span "unknown - 2 URLs" at bounding box center [1199, 232] width 62 height 10
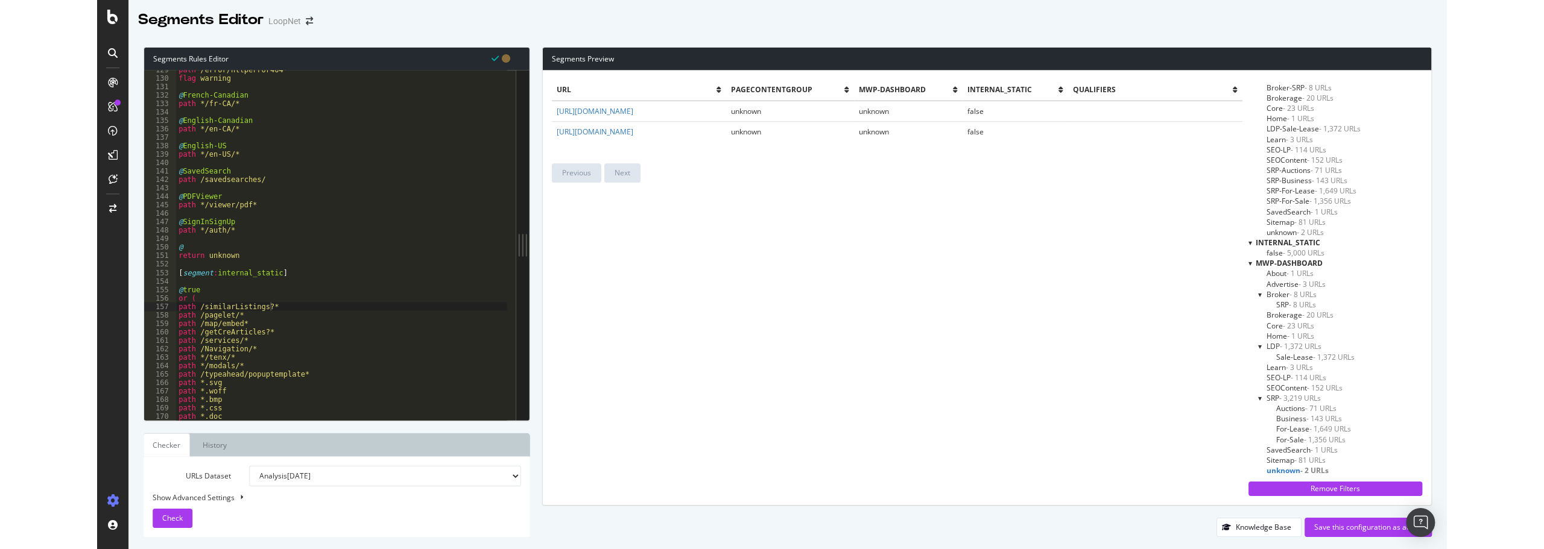
scroll to position [1073, 0]
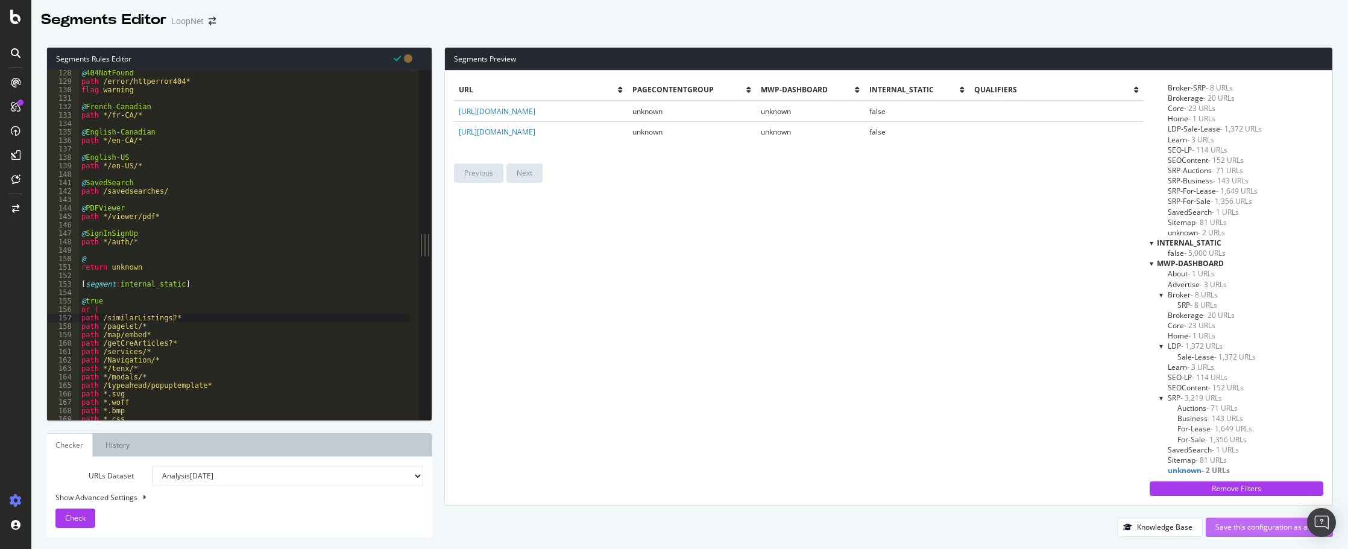
click at [1275, 524] on div "Save this configuration as active" at bounding box center [1270, 527] width 108 height 10
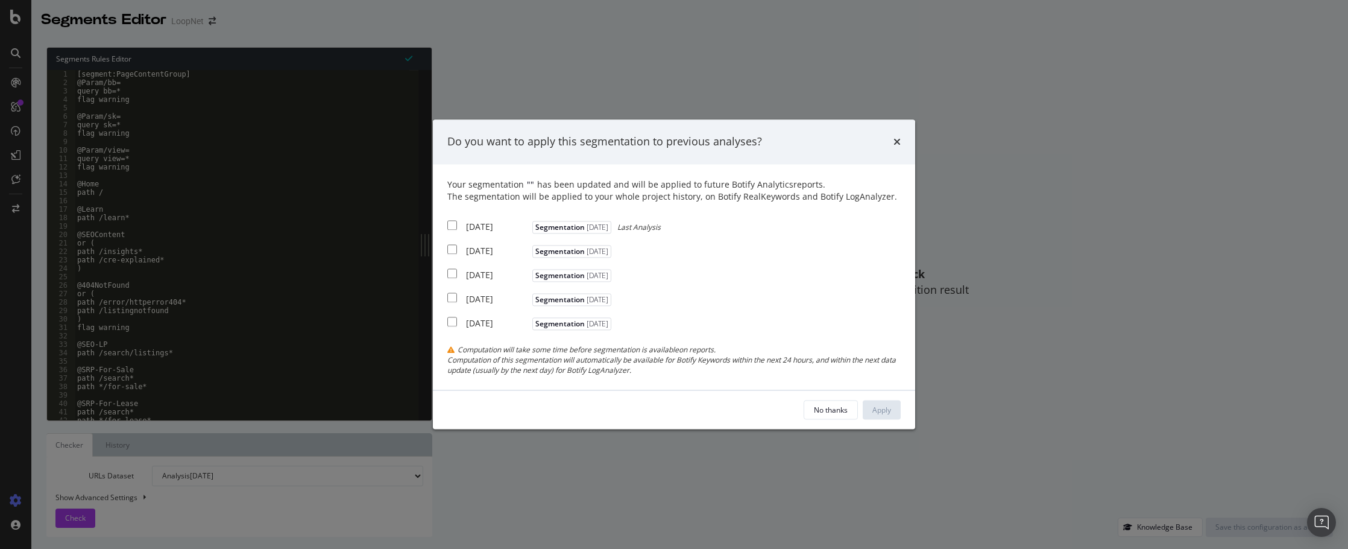
click at [453, 228] on input "modal" at bounding box center [452, 225] width 10 height 10
checkbox input "true"
click at [453, 247] on input "modal" at bounding box center [452, 249] width 10 height 10
checkbox input "true"
click at [450, 274] on input "modal" at bounding box center [452, 273] width 10 height 10
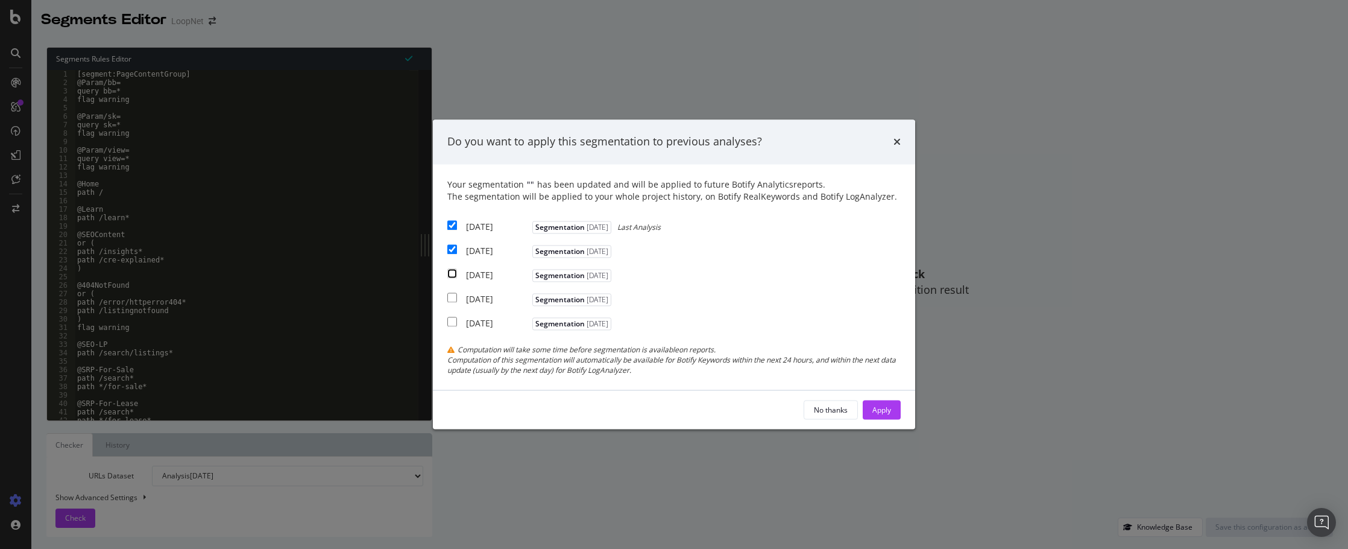
checkbox input "true"
click at [882, 414] on div "Apply" at bounding box center [881, 410] width 19 height 10
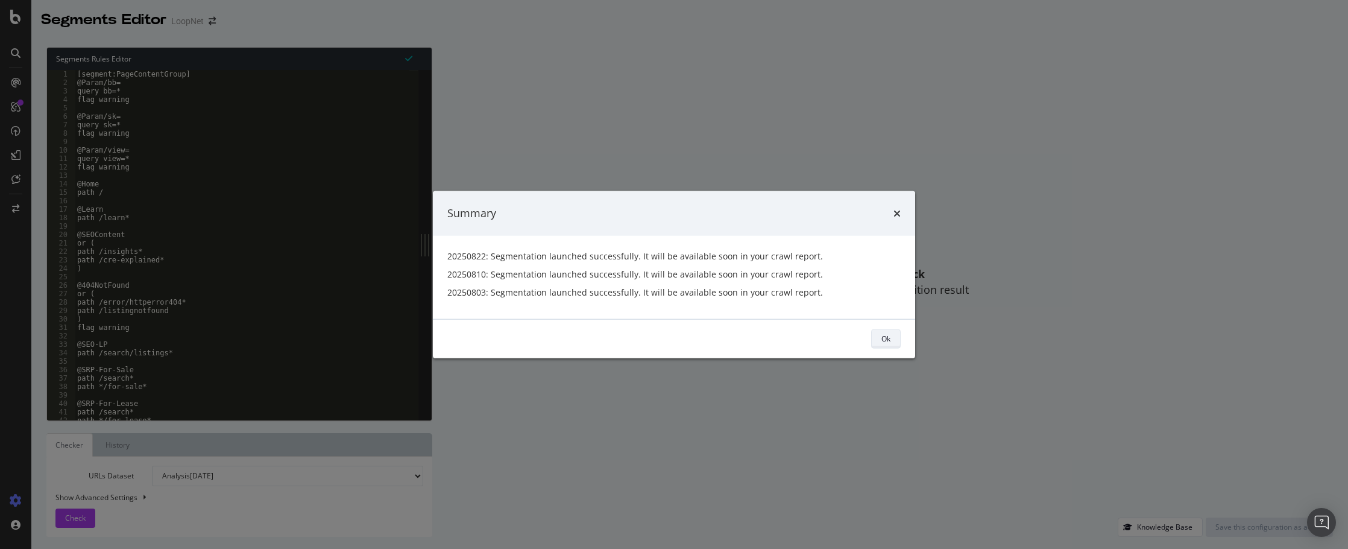
click at [890, 339] on div "Ok" at bounding box center [886, 338] width 9 height 10
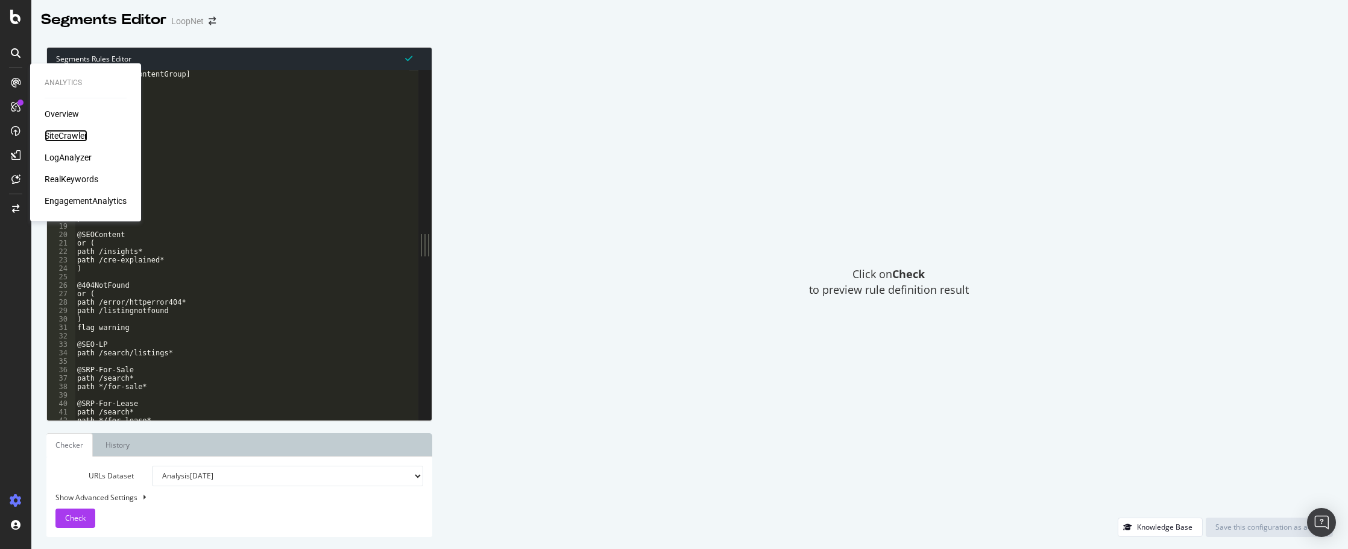
click at [70, 131] on div "SiteCrawler" at bounding box center [66, 136] width 43 height 12
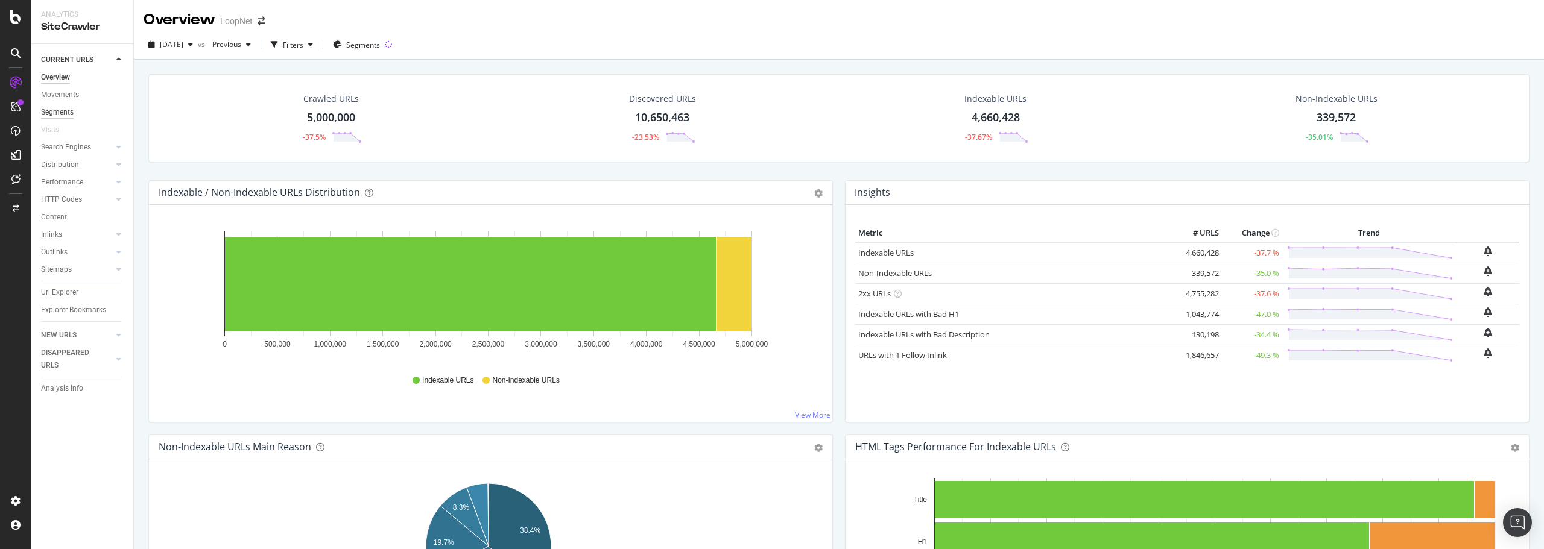
click at [49, 111] on div "Segments" at bounding box center [57, 112] width 33 height 13
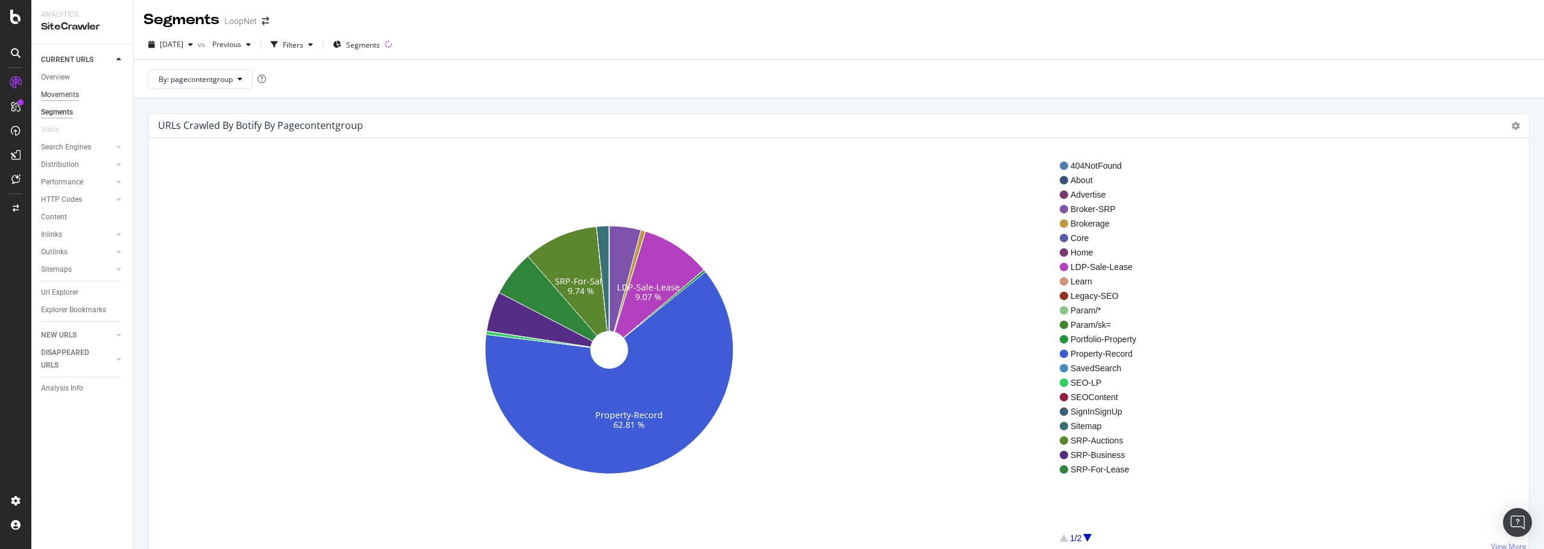
click at [64, 90] on div "Movements" at bounding box center [60, 95] width 38 height 13
